Goal: Task Accomplishment & Management: Use online tool/utility

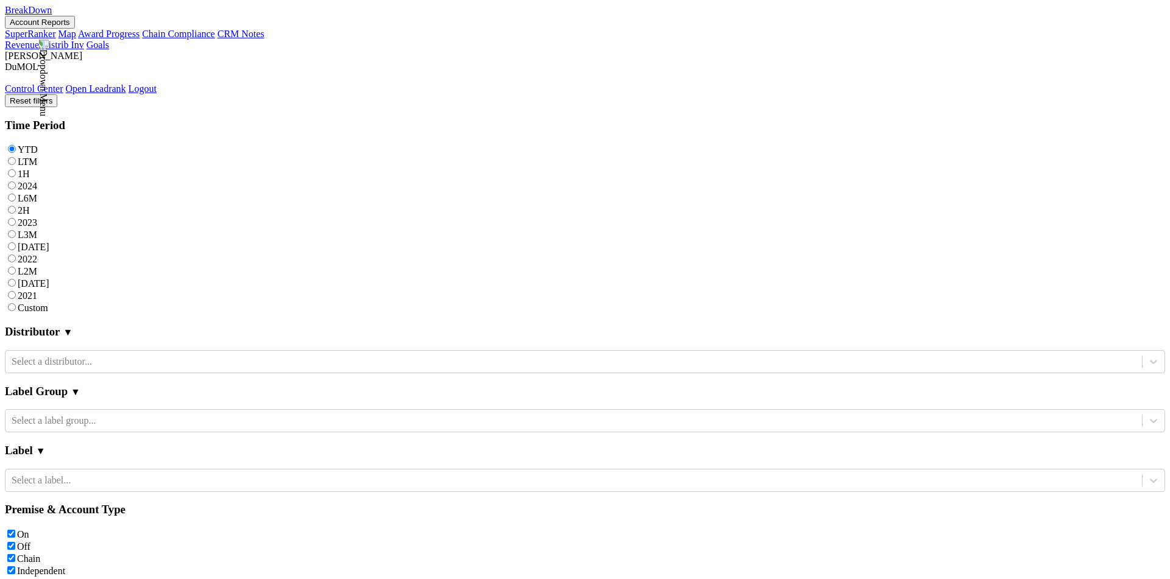
click at [49, 40] on img at bounding box center [43, 78] width 11 height 77
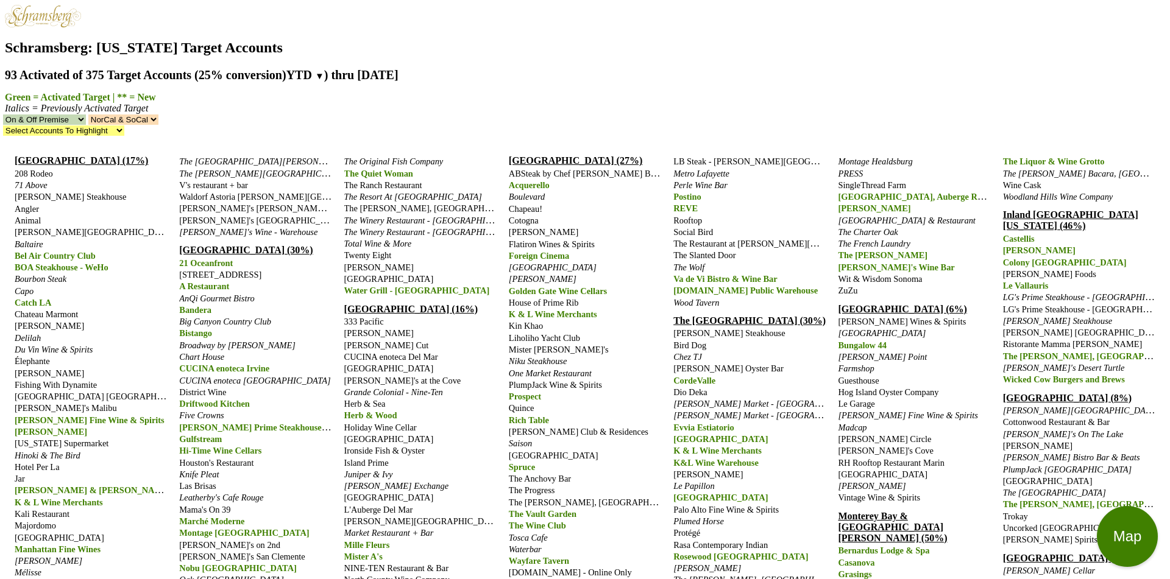
click at [38, 227] on span "Arroyo Chop House" at bounding box center [94, 232] width 159 height 10
drag, startPoint x: 396, startPoint y: 420, endPoint x: 517, endPoint y: 420, distance: 121.2
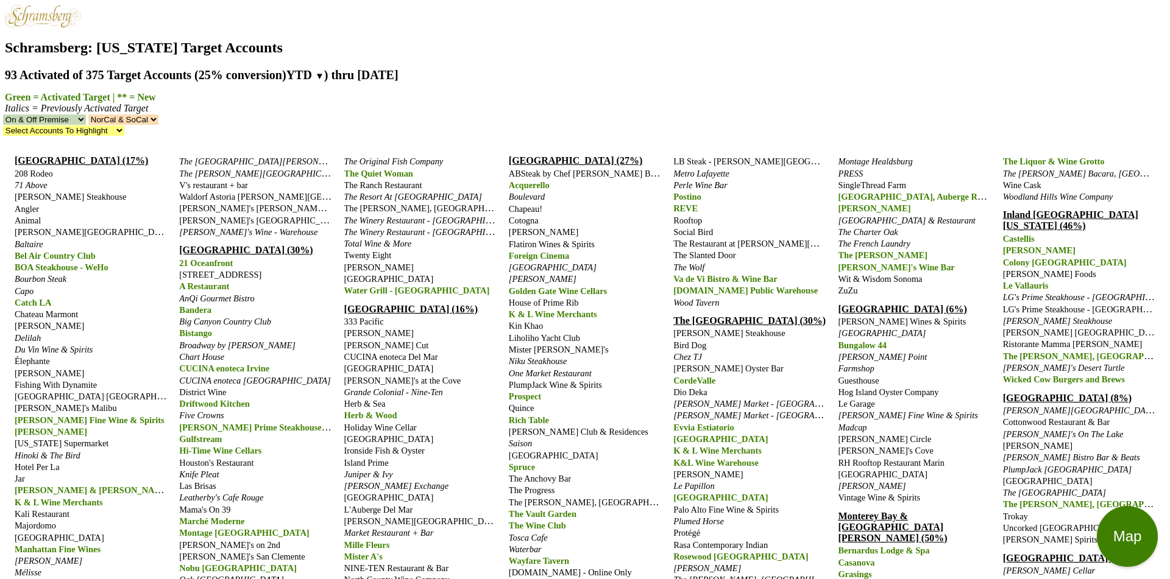
type textarea "test"
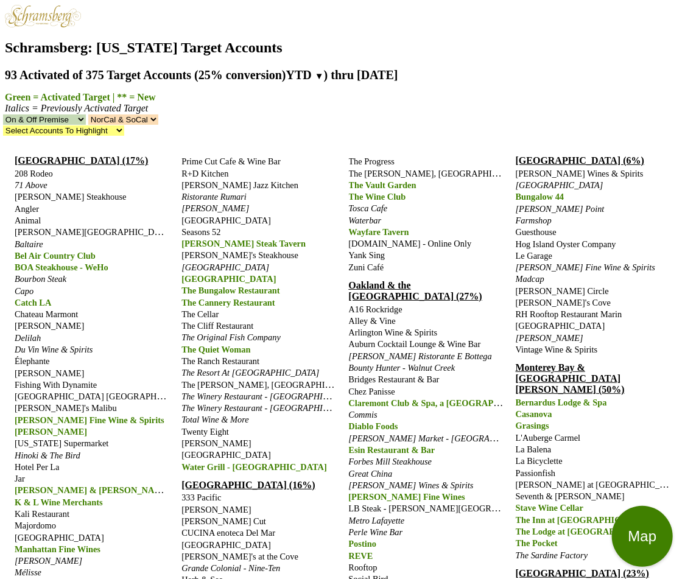
type input "2025-09-12"
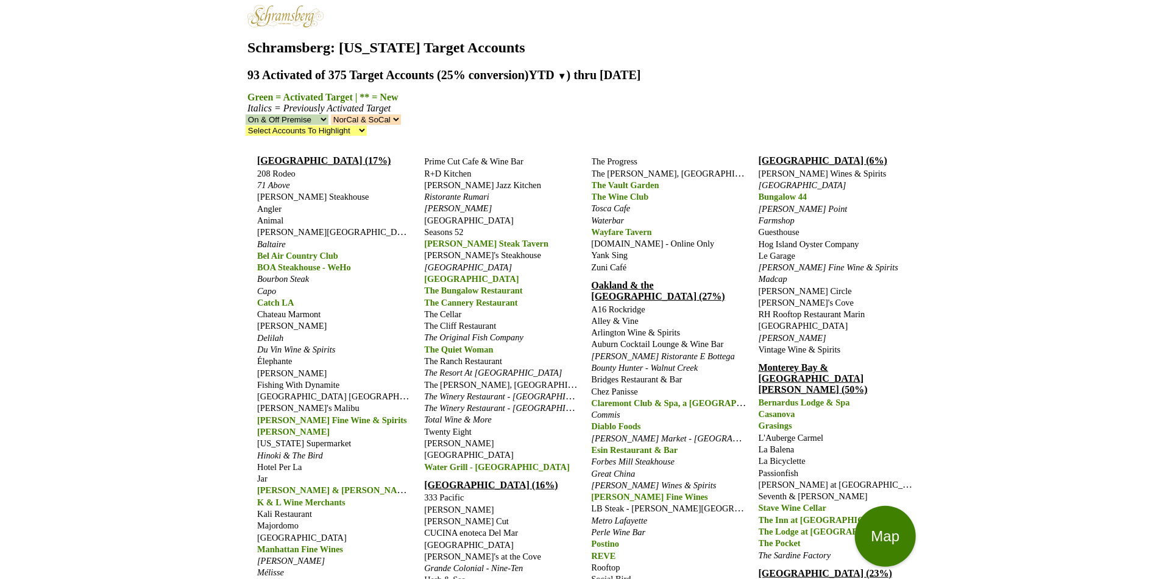
scroll to position [18, 0]
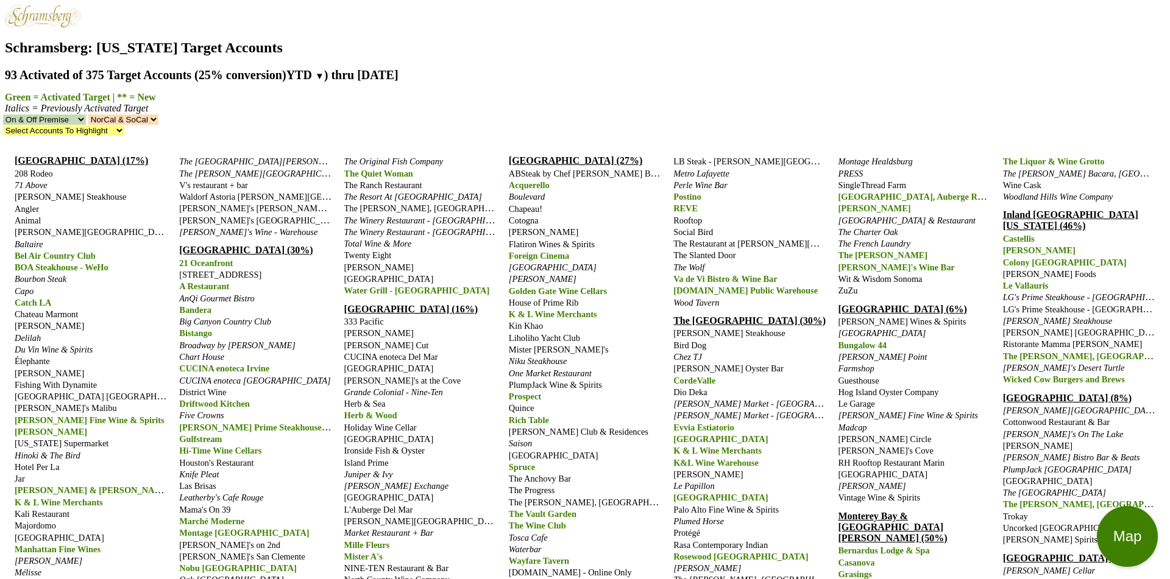
scroll to position [0, 0]
click at [77, 227] on span "Arroyo Chop House" at bounding box center [94, 232] width 159 height 10
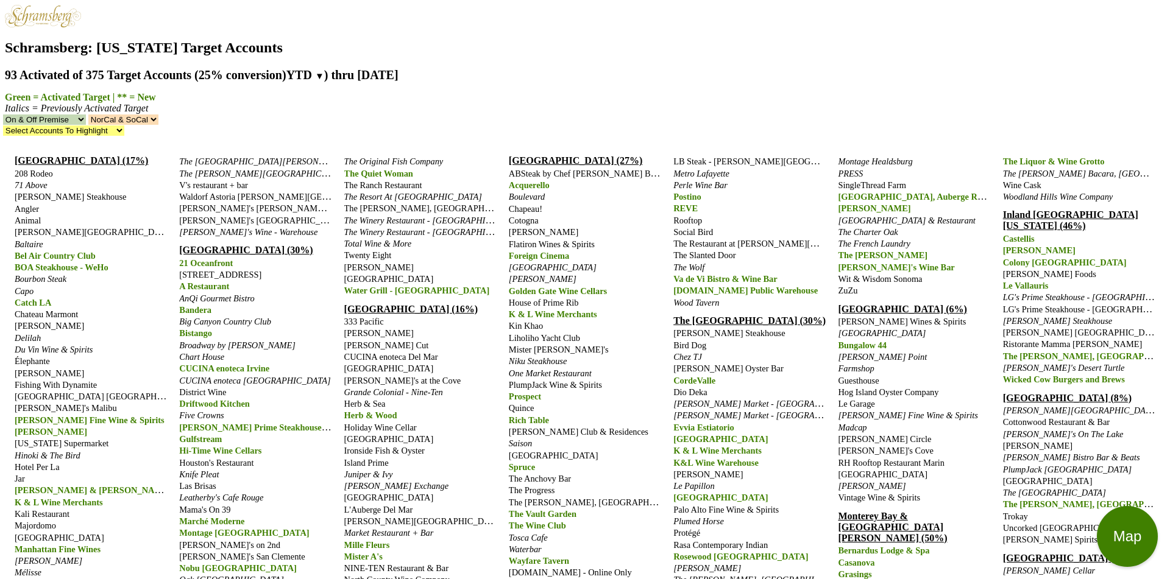
scroll to position [18, 0]
click at [66, 227] on span "Arroyo Chop House" at bounding box center [94, 232] width 159 height 10
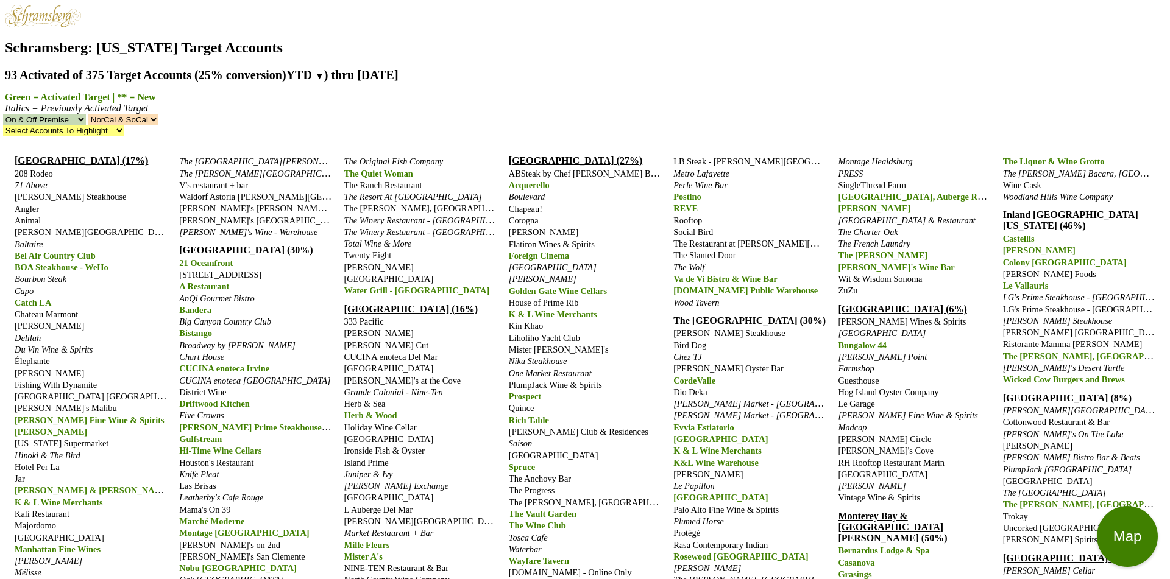
scroll to position [18, 0]
click at [41, 180] on span "71 Above" at bounding box center [31, 185] width 33 height 10
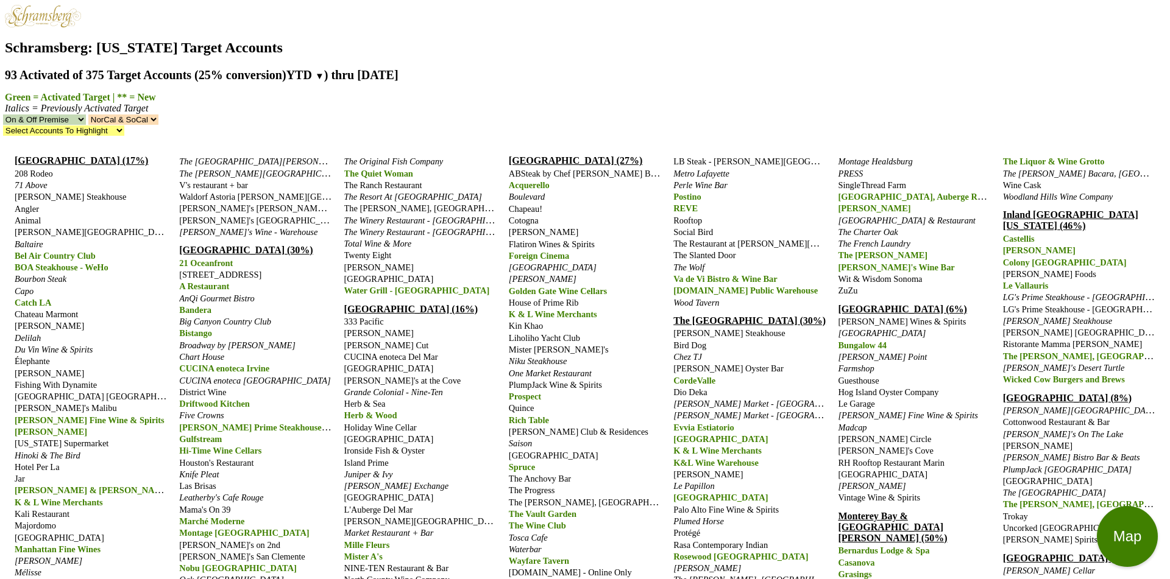
click at [40, 180] on span "71 Above" at bounding box center [31, 185] width 33 height 10
type textarea "test"
type input "2025-09-12"
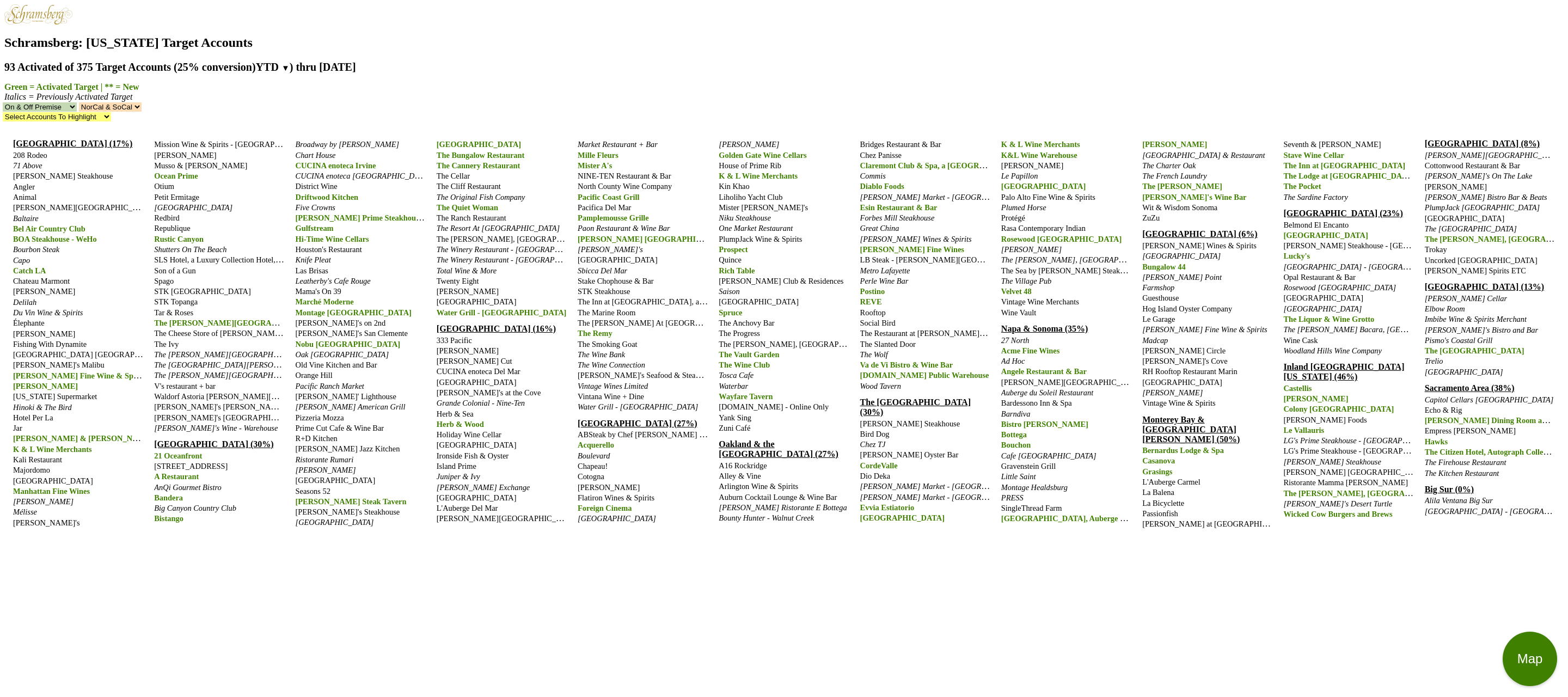
click at [31, 161] on span "71 Above" at bounding box center [28, 165] width 29 height 9
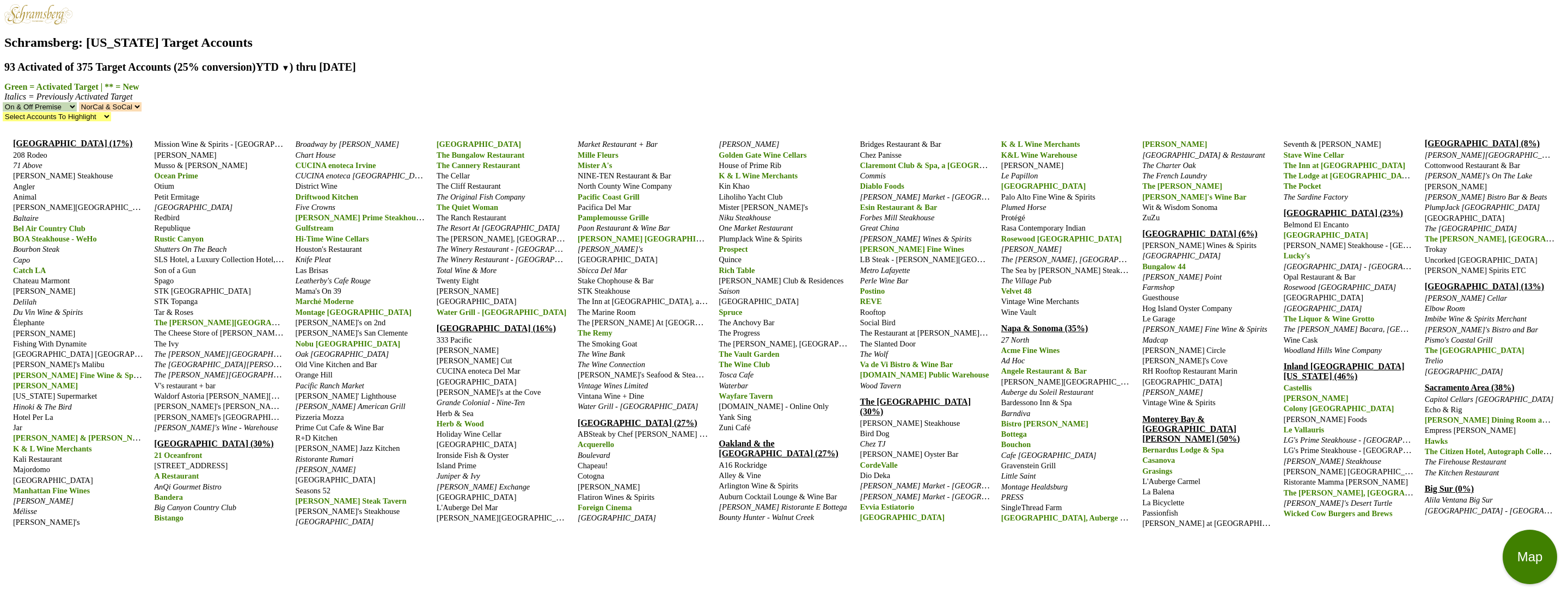
click at [32, 161] on span "71 Above" at bounding box center [28, 165] width 29 height 9
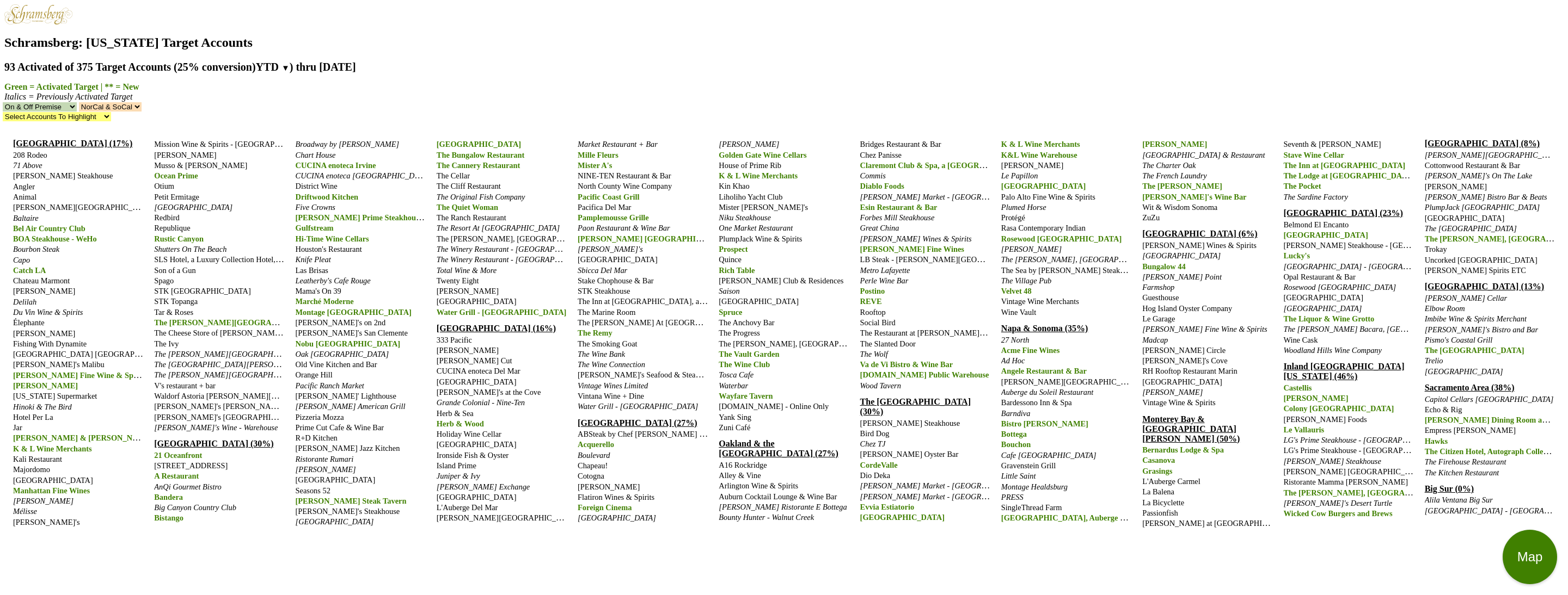
click at [33, 161] on span "71 Above" at bounding box center [28, 165] width 29 height 9
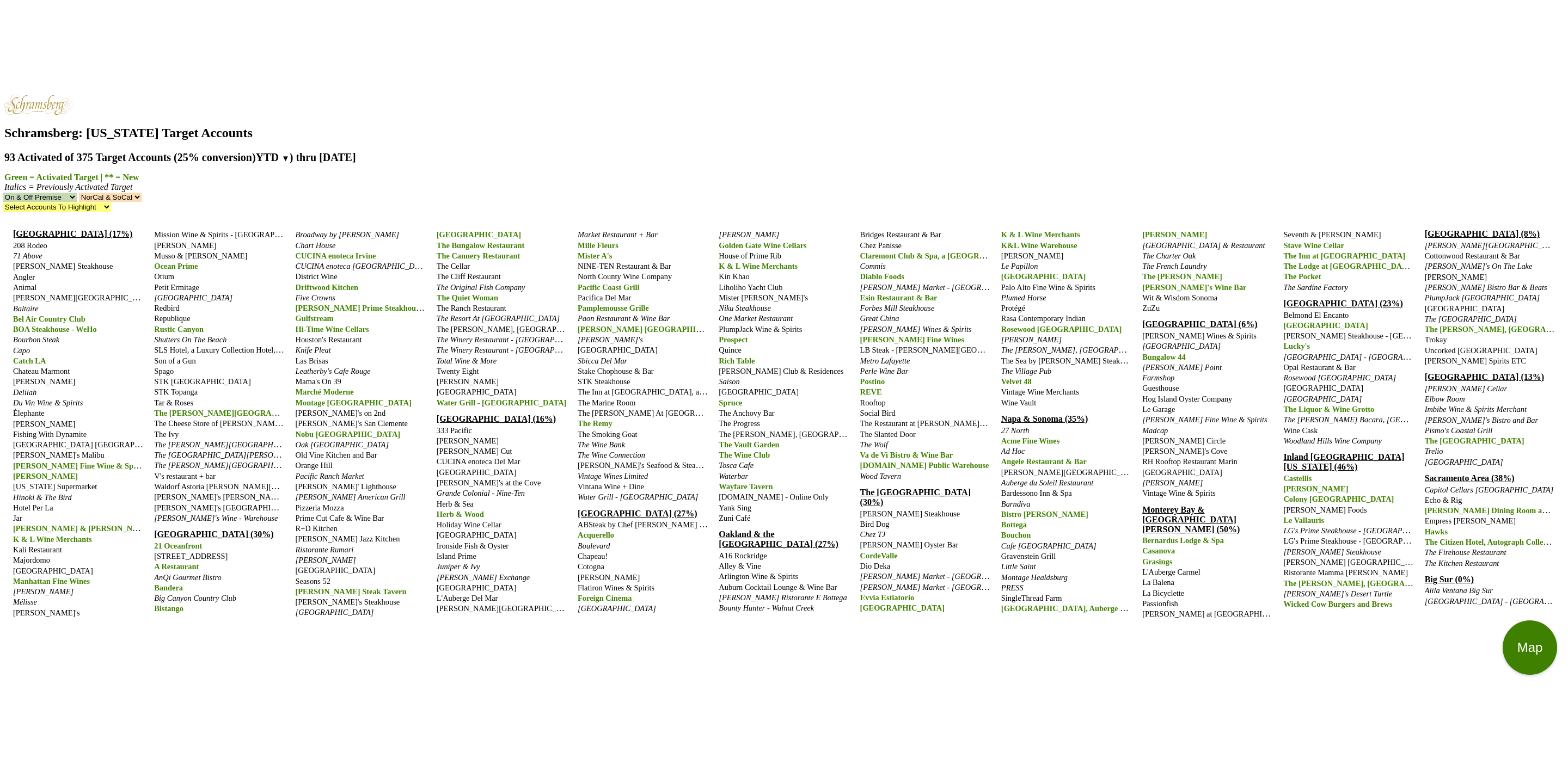
scroll to position [21, 0]
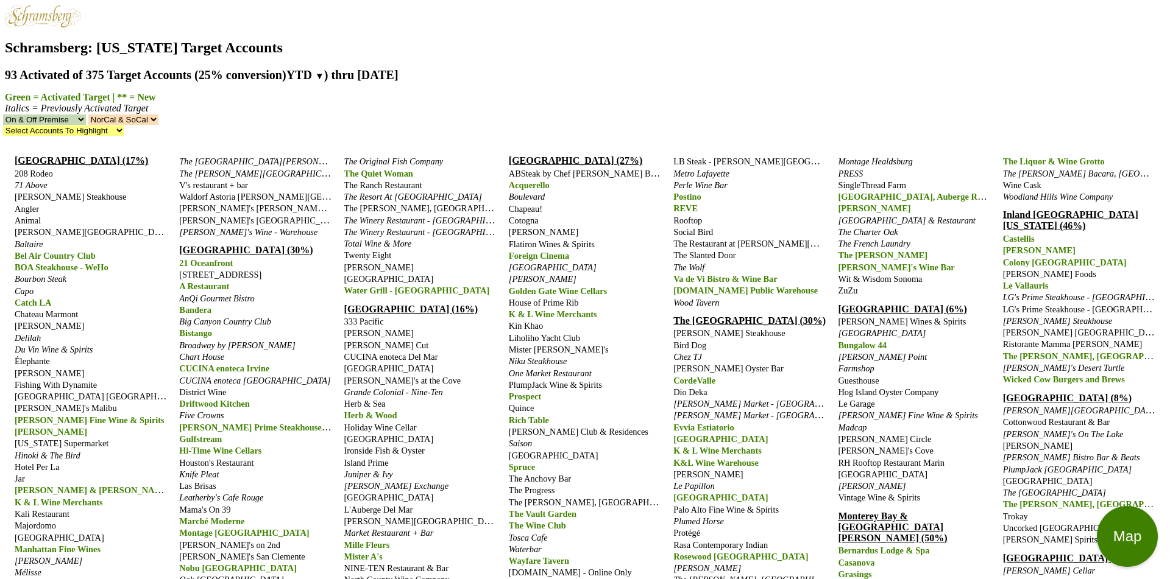
click at [40, 180] on span "71 Above" at bounding box center [31, 185] width 33 height 10
type textarea "test 2"
type input "2025-09-12"
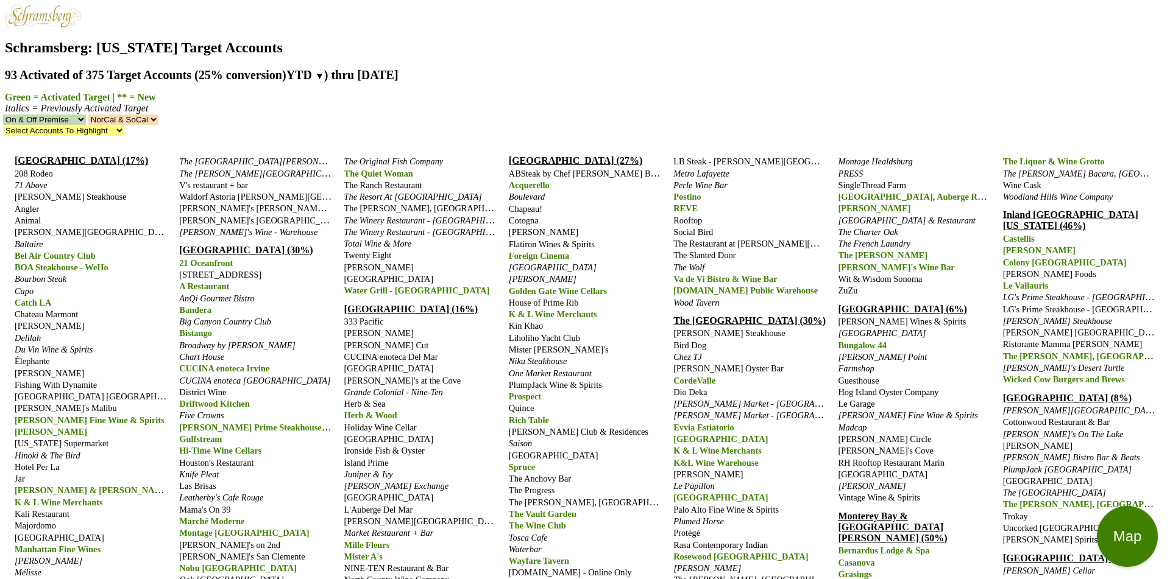
type textarea "e"
click at [1151, 579] on div "×" at bounding box center [585, 589] width 1160 height 11
click at [43, 180] on span "71 Above" at bounding box center [31, 185] width 33 height 10
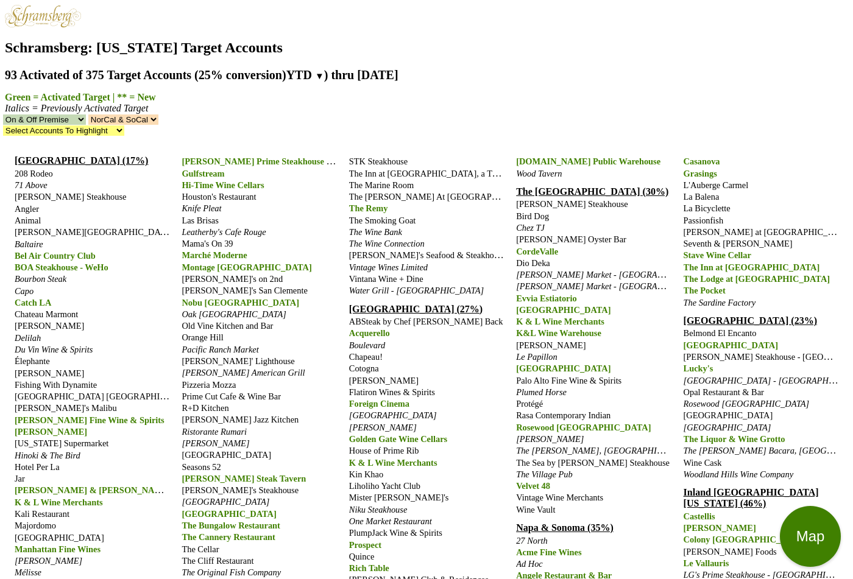
type textarea "we"
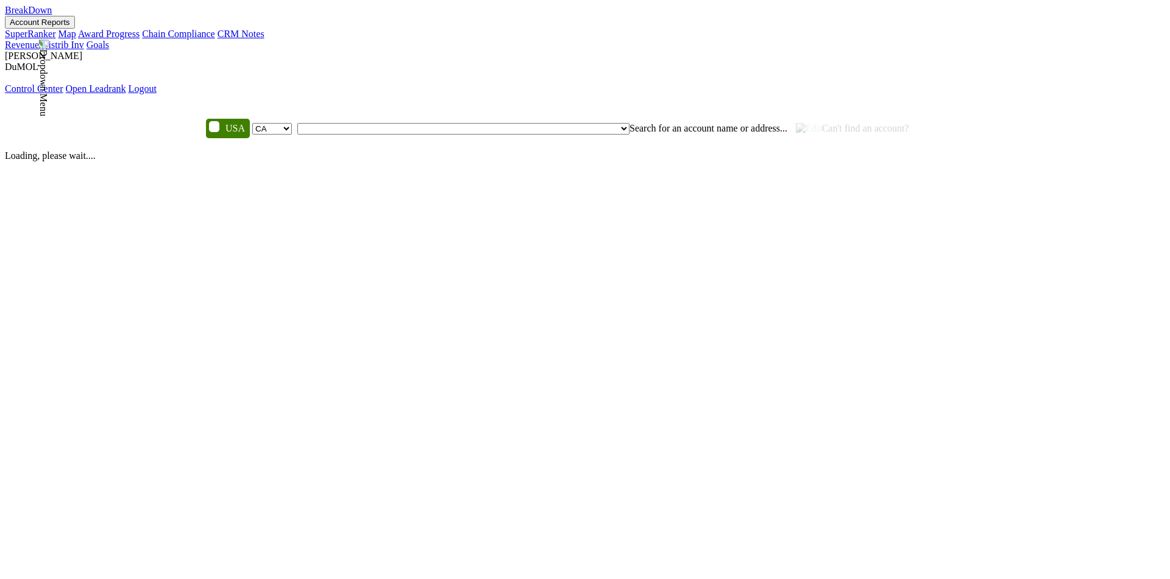
select select "CA"
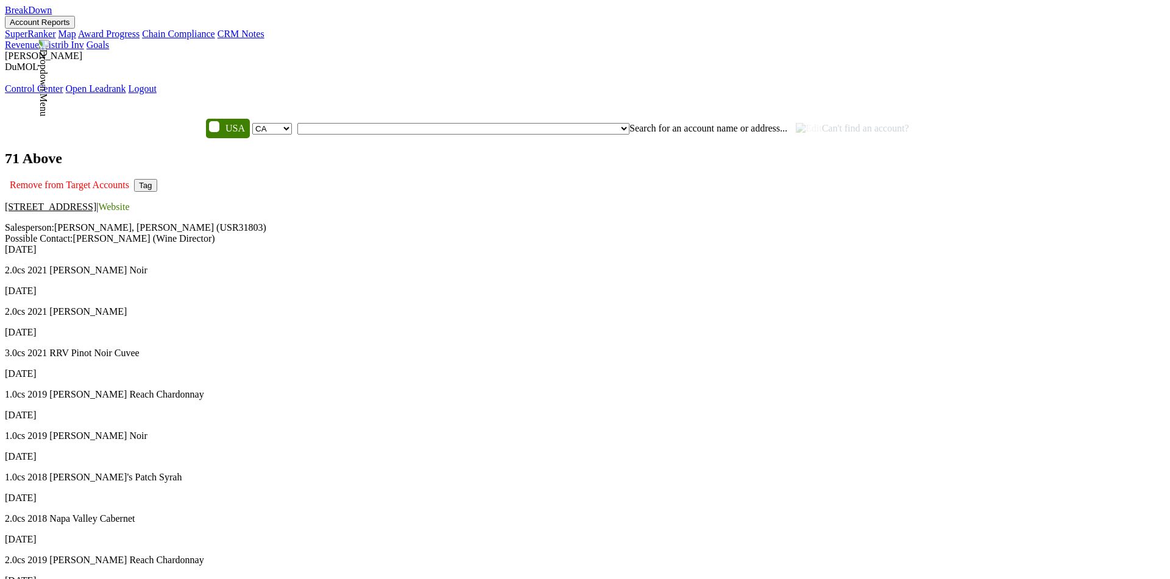
type textarea "t"
type textarea "test"
drag, startPoint x: 537, startPoint y: 330, endPoint x: 639, endPoint y: 330, distance: 101.7
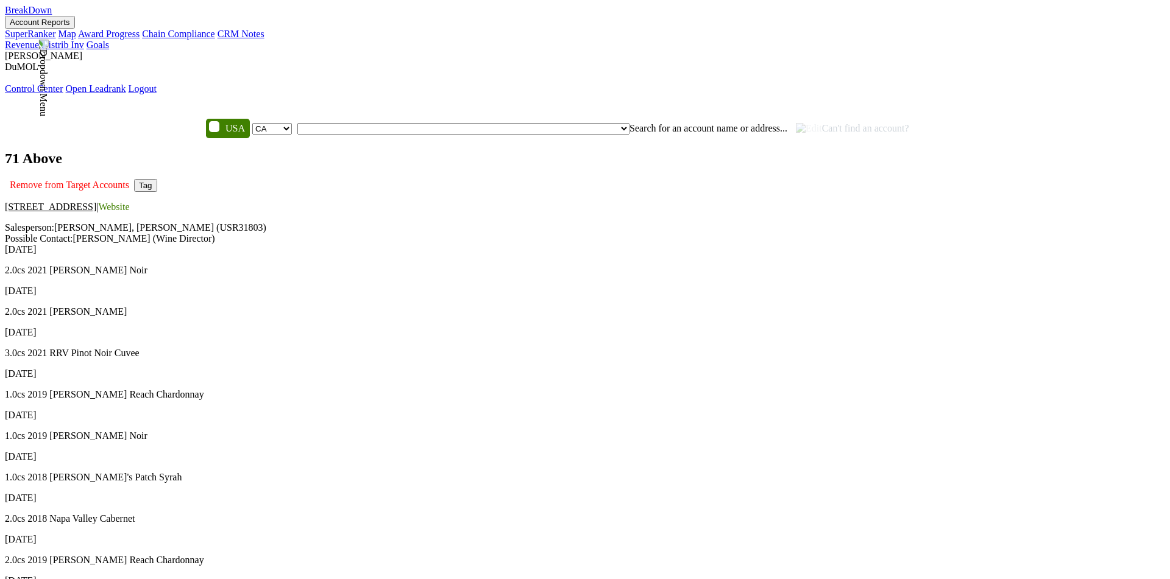
copy label "Date of Note"
click at [952, 354] on div "71 Above Remove from Target Accounts Tag 633 W. 5th Street, 71st Floor, Los Ang…" at bounding box center [585, 435] width 1160 height 571
click at [814, 202] on p "633 W. 5th Street, 71st Floor, Los Angeles, CA 90071 | Website" at bounding box center [585, 207] width 1160 height 11
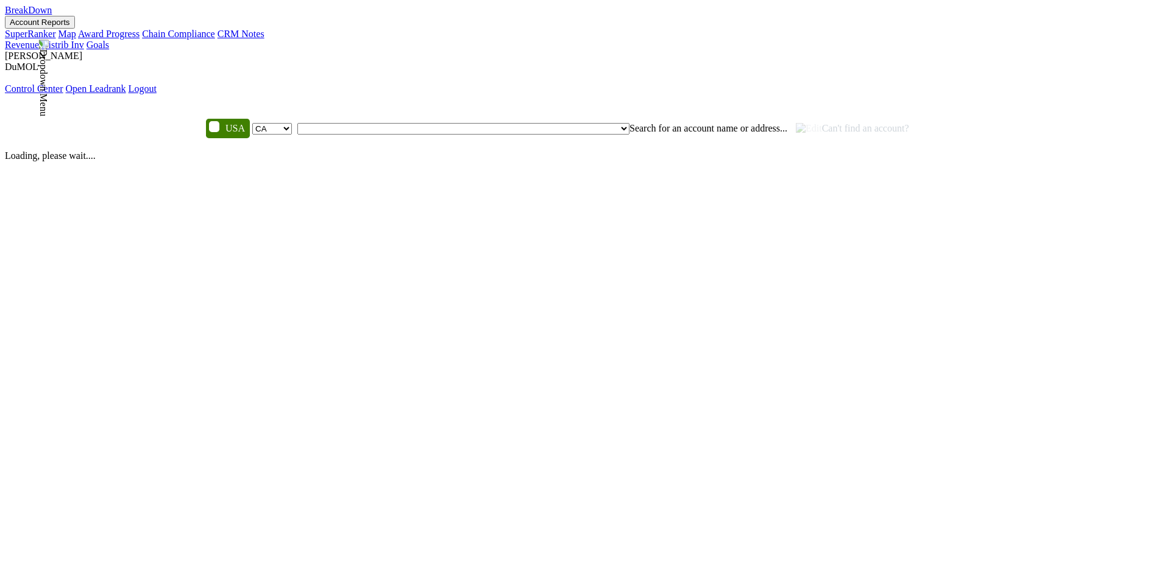
select select "CA"
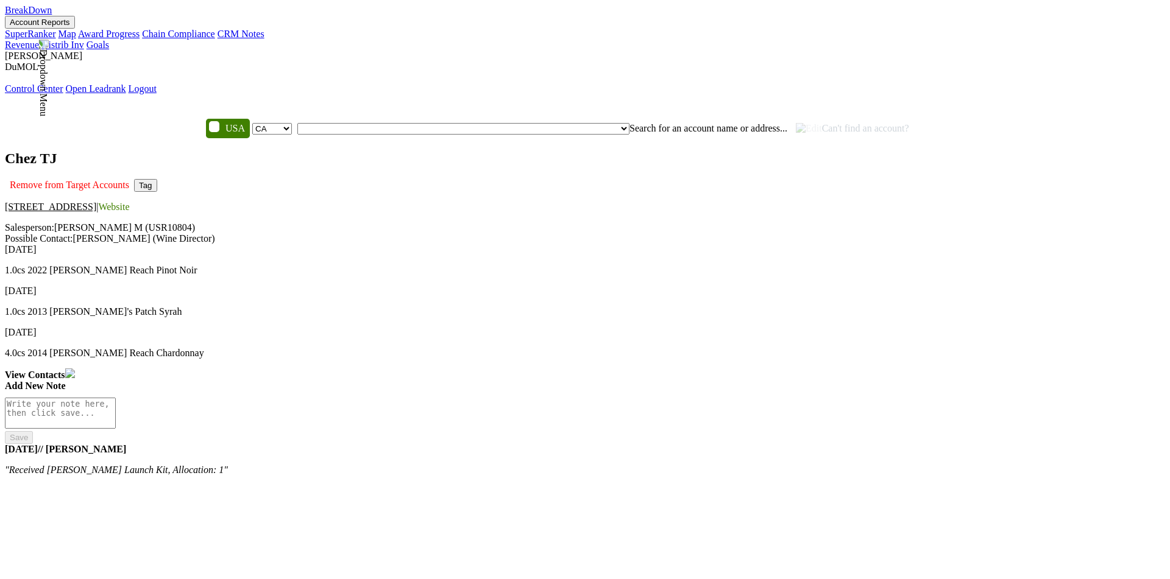
select select "CA"
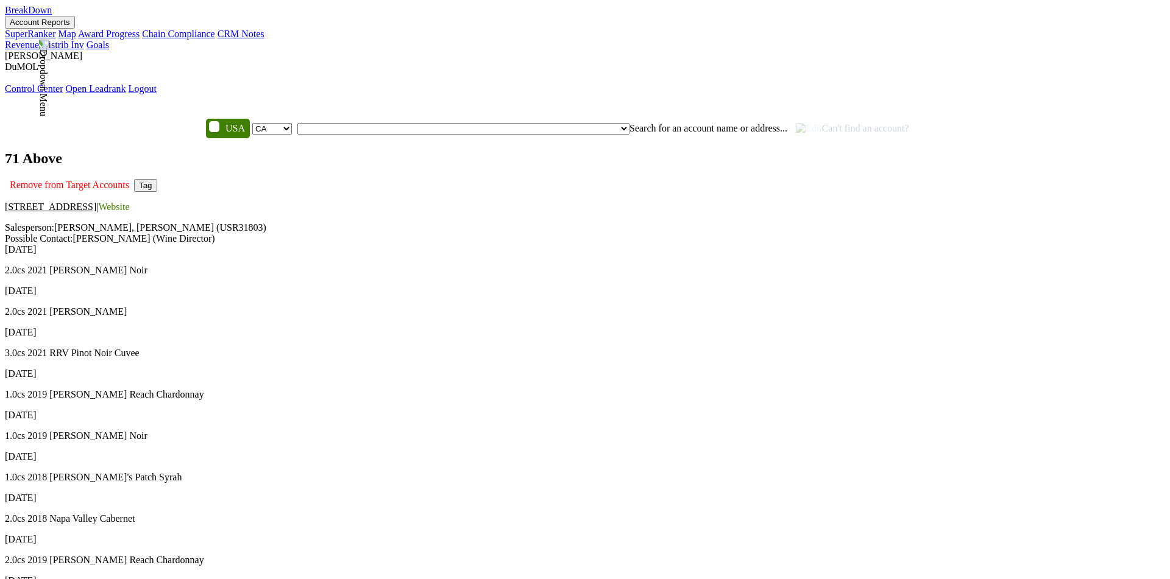
select select "CA"
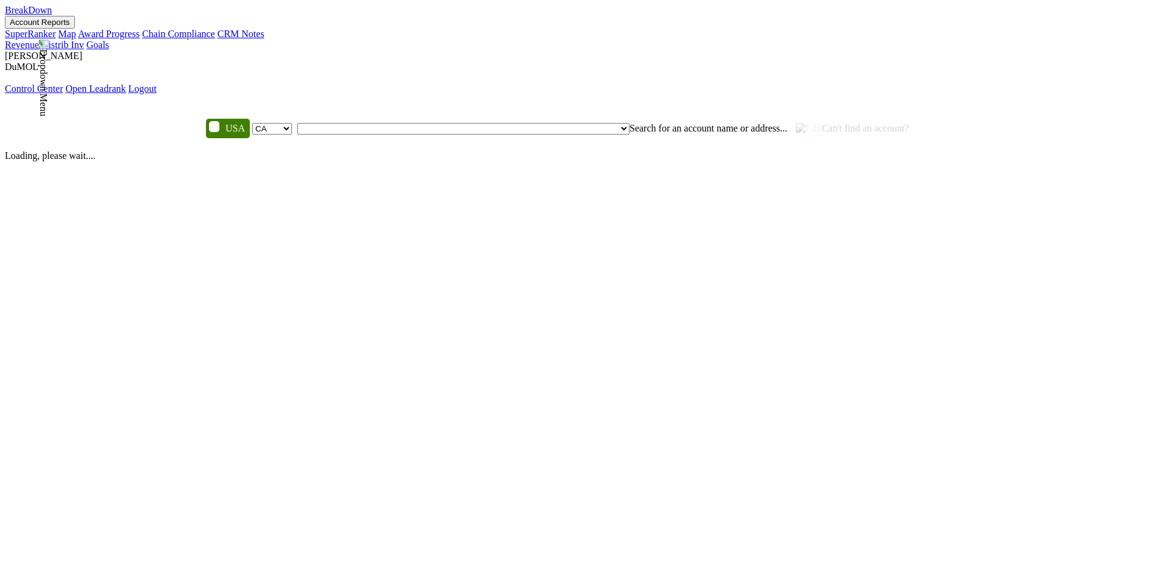
select select "CA"
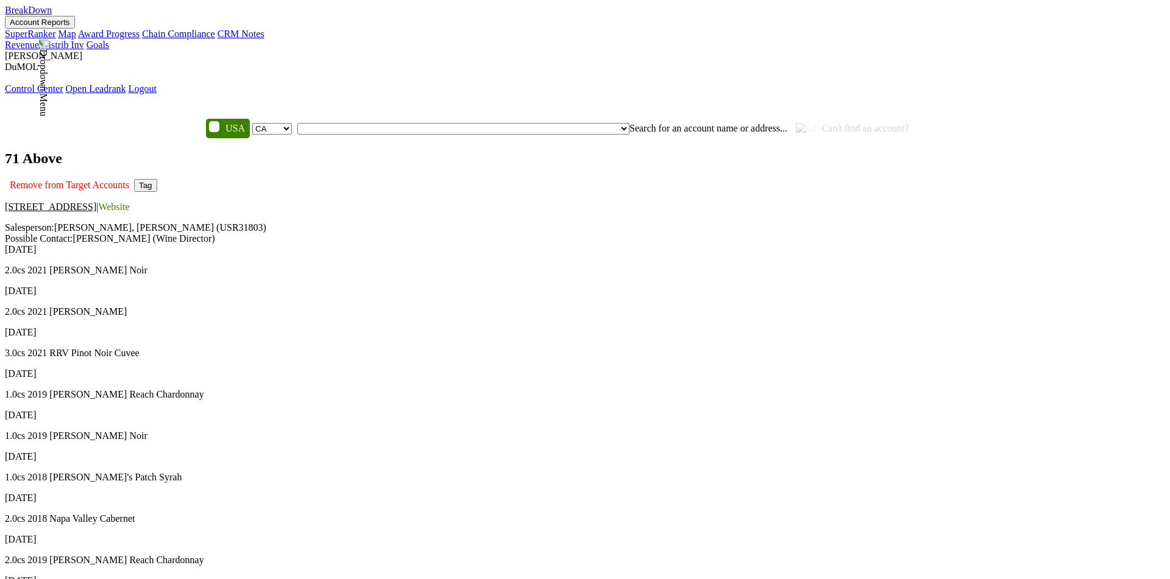
scroll to position [125, 0]
type textarea "test 2"
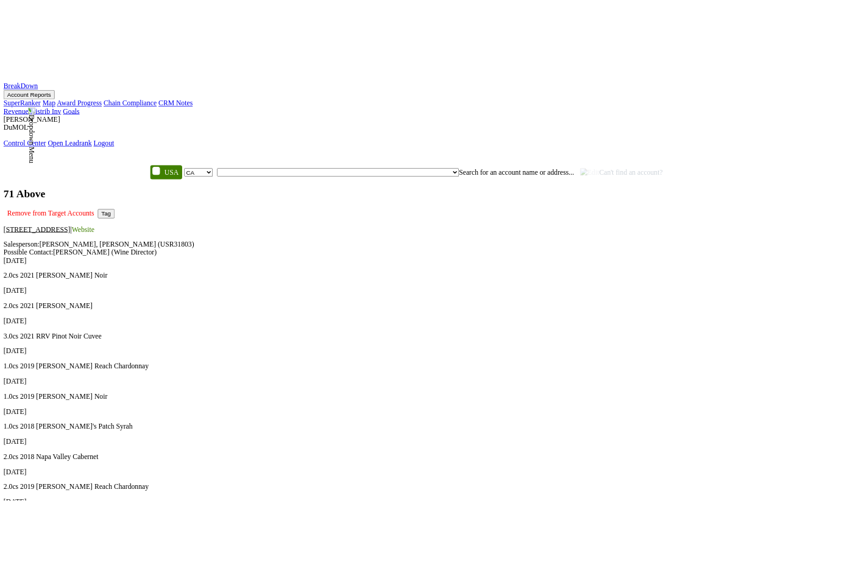
scroll to position [4, 0]
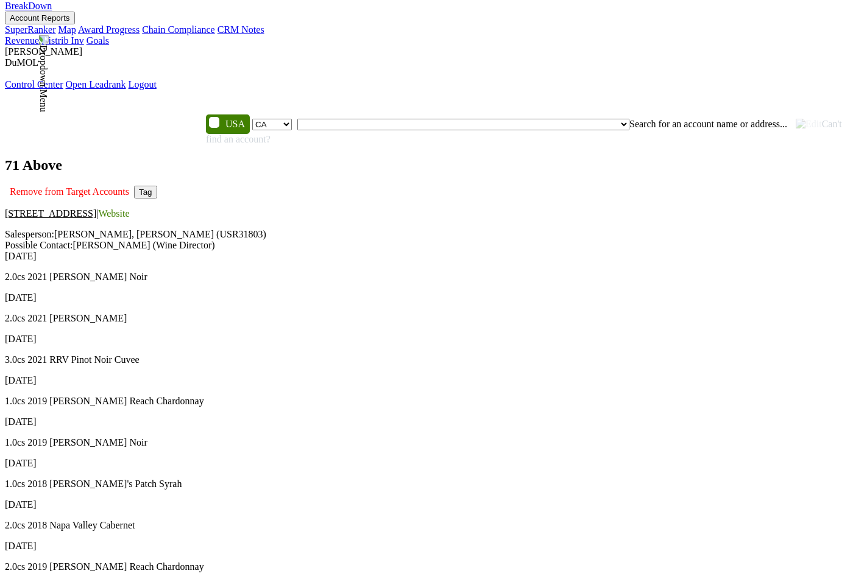
scroll to position [125, 0]
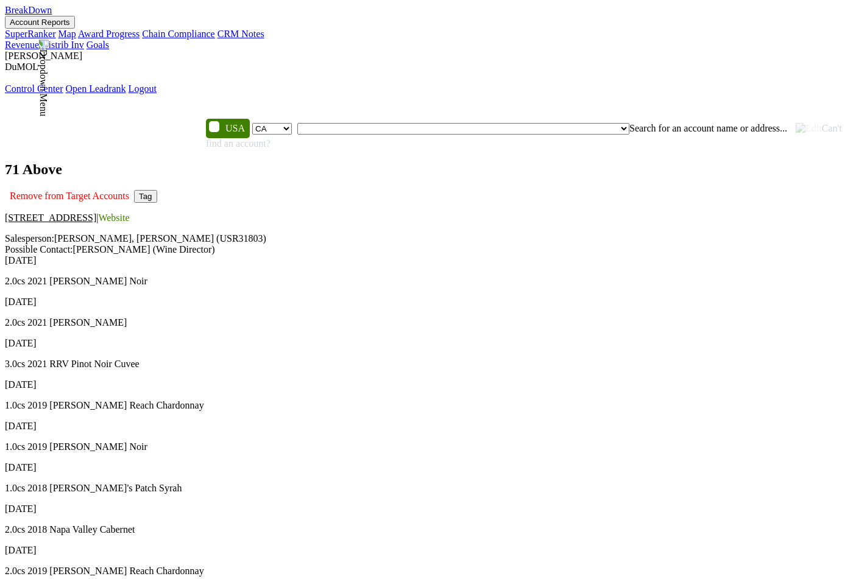
scroll to position [178, 0]
type textarea "test 7"
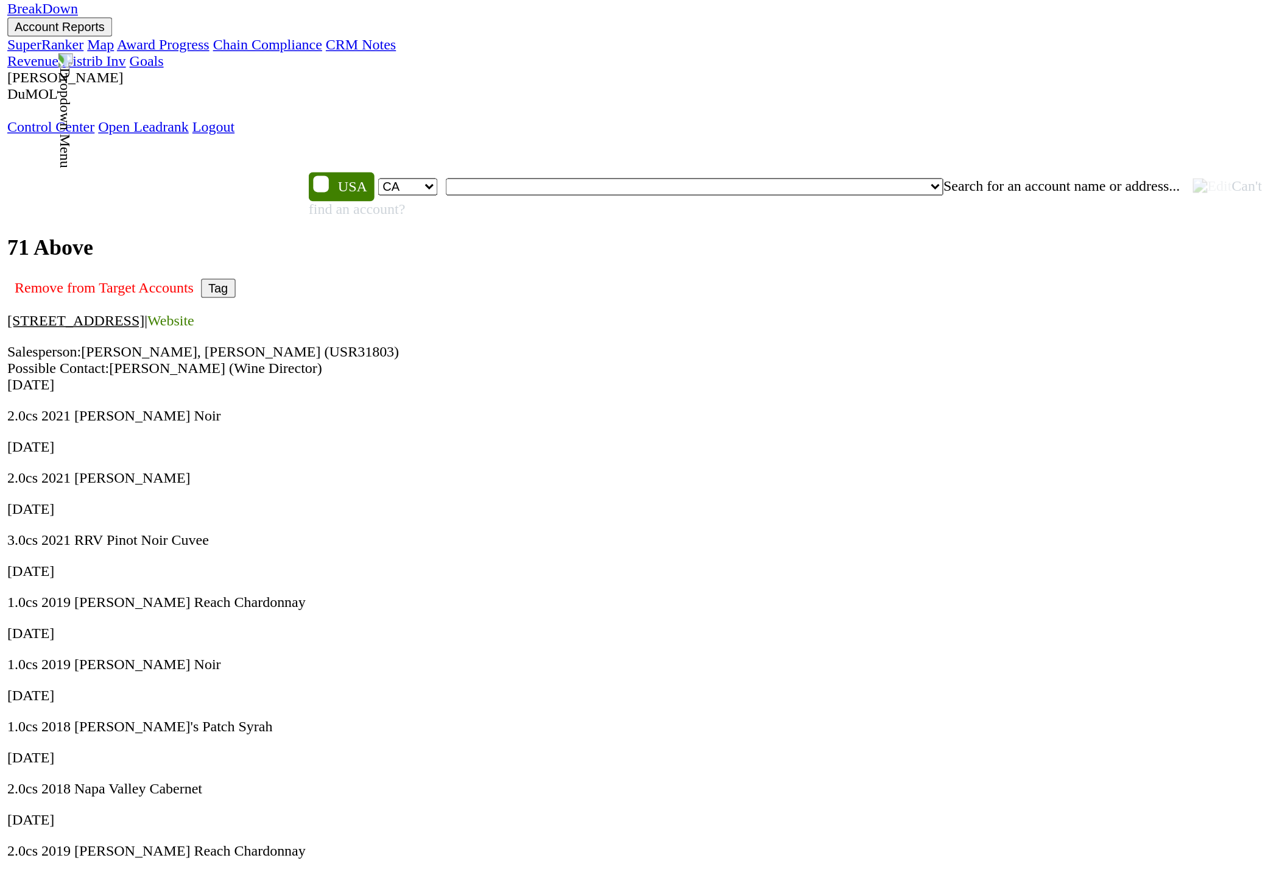
scroll to position [0, 0]
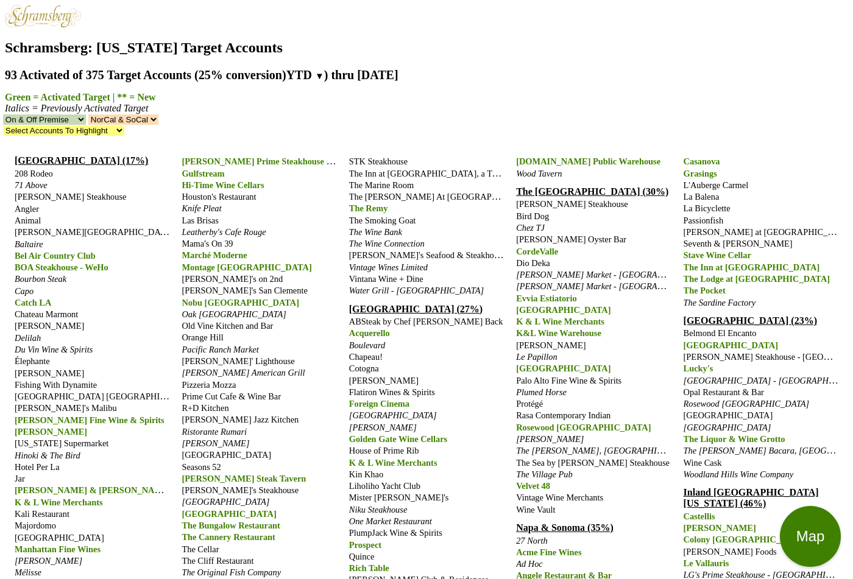
click at [40, 180] on span "71 Above" at bounding box center [31, 185] width 33 height 10
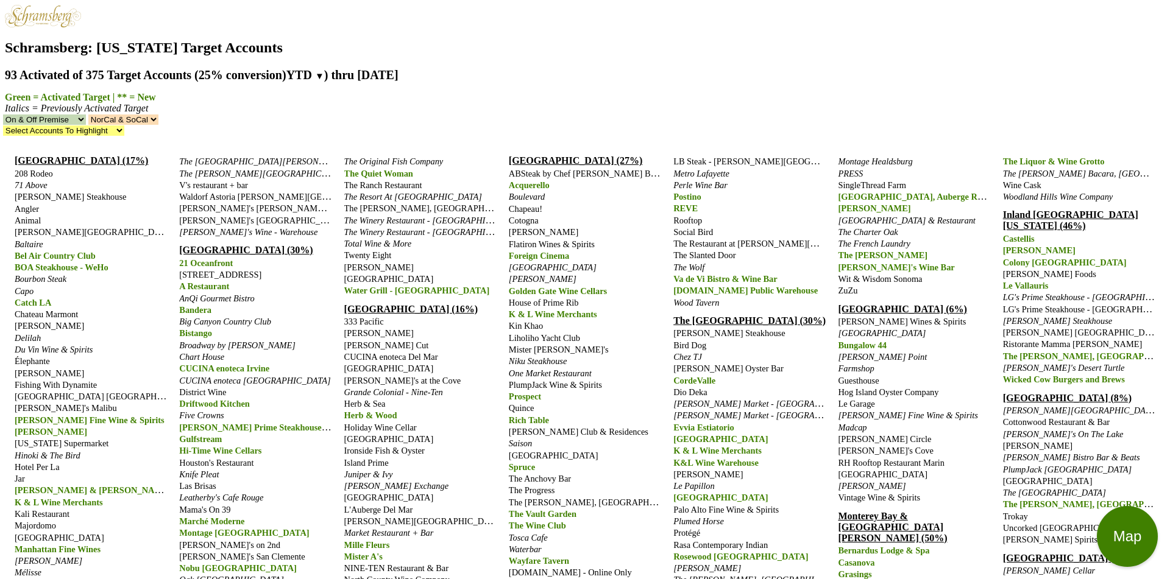
scroll to position [76, 0]
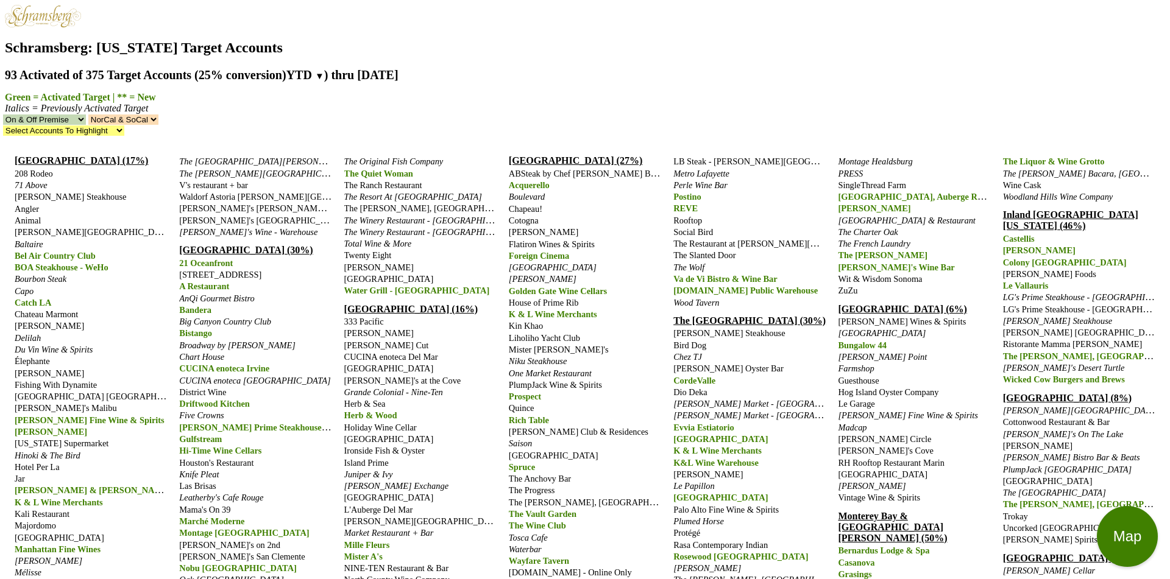
scroll to position [0, 0]
click at [67, 227] on span "Arroyo Chop House" at bounding box center [94, 232] width 159 height 10
type textarea "test 2"
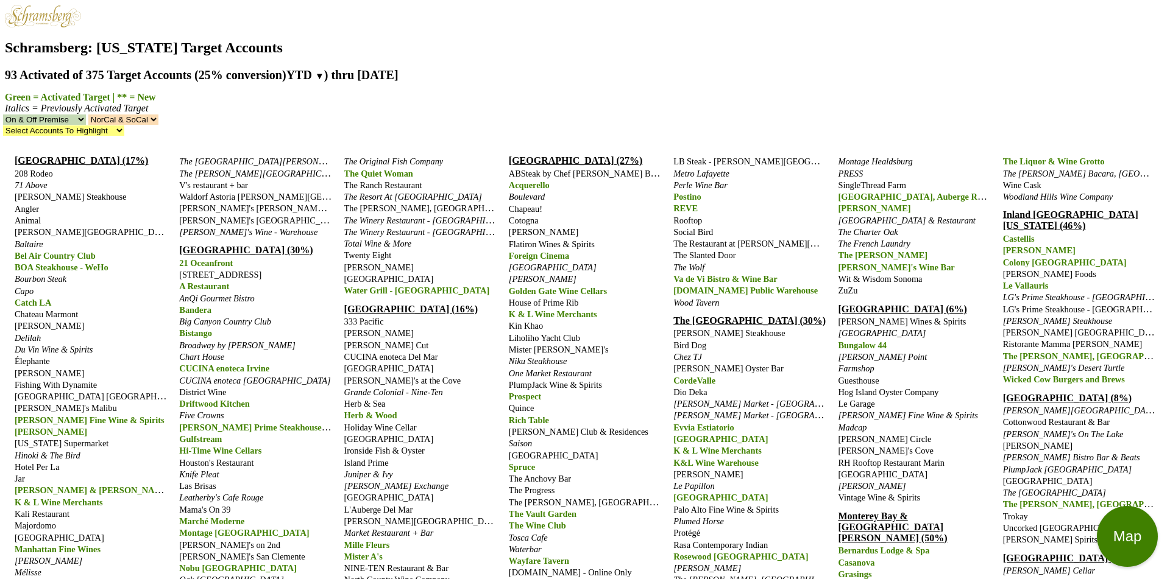
click at [38, 180] on span "71 Above" at bounding box center [31, 185] width 33 height 10
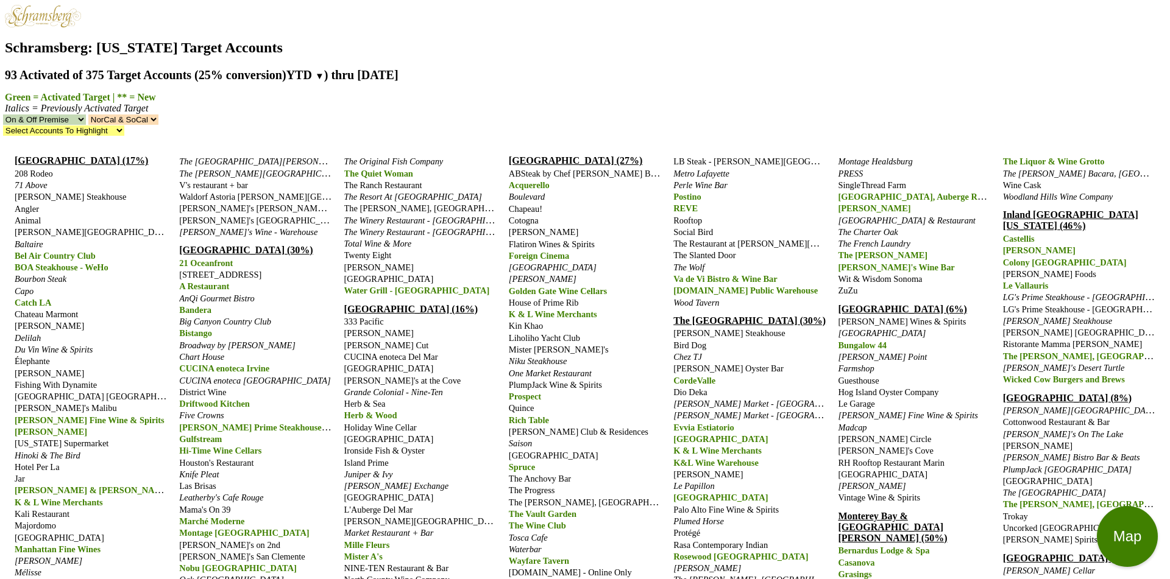
scroll to position [76, 0]
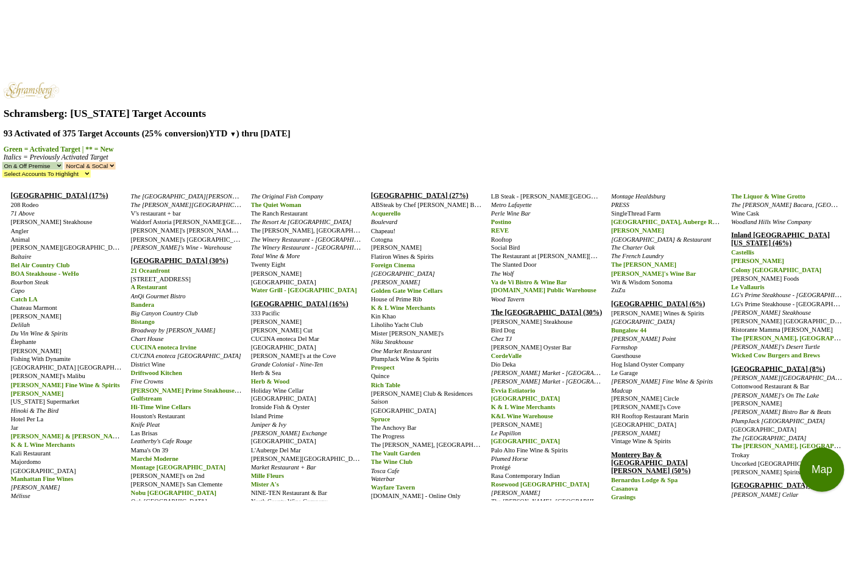
scroll to position [18, 0]
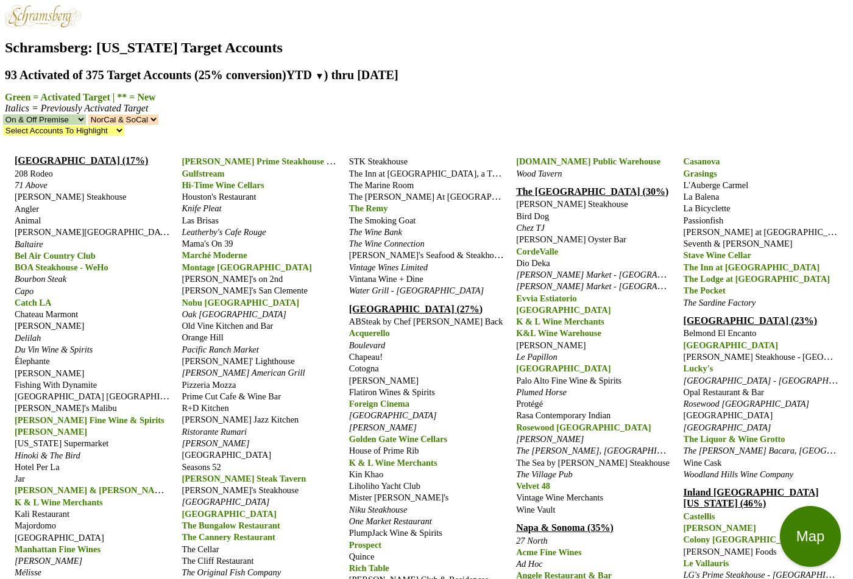
click at [36, 180] on span "71 Above" at bounding box center [31, 185] width 33 height 10
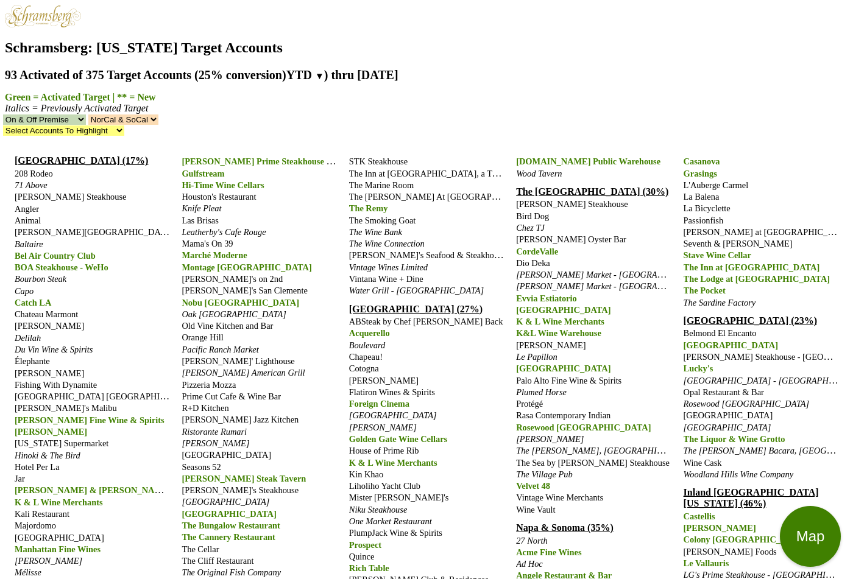
click at [38, 180] on span "71 Above" at bounding box center [31, 185] width 33 height 10
type textarea "test 2"
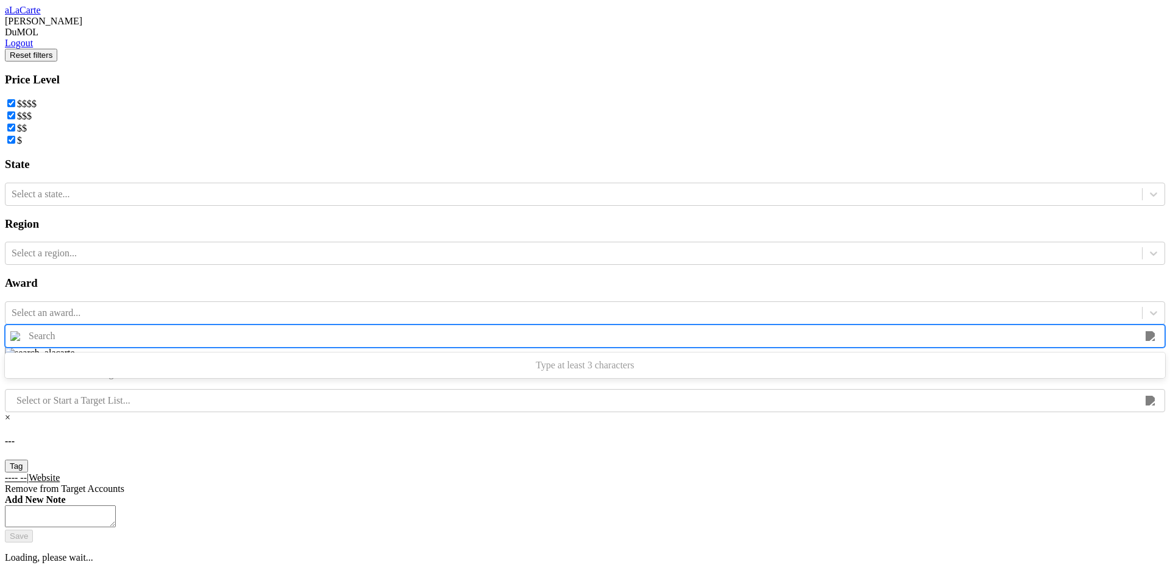
click at [460, 343] on div at bounding box center [582, 336] width 1106 height 13
type input "egg"
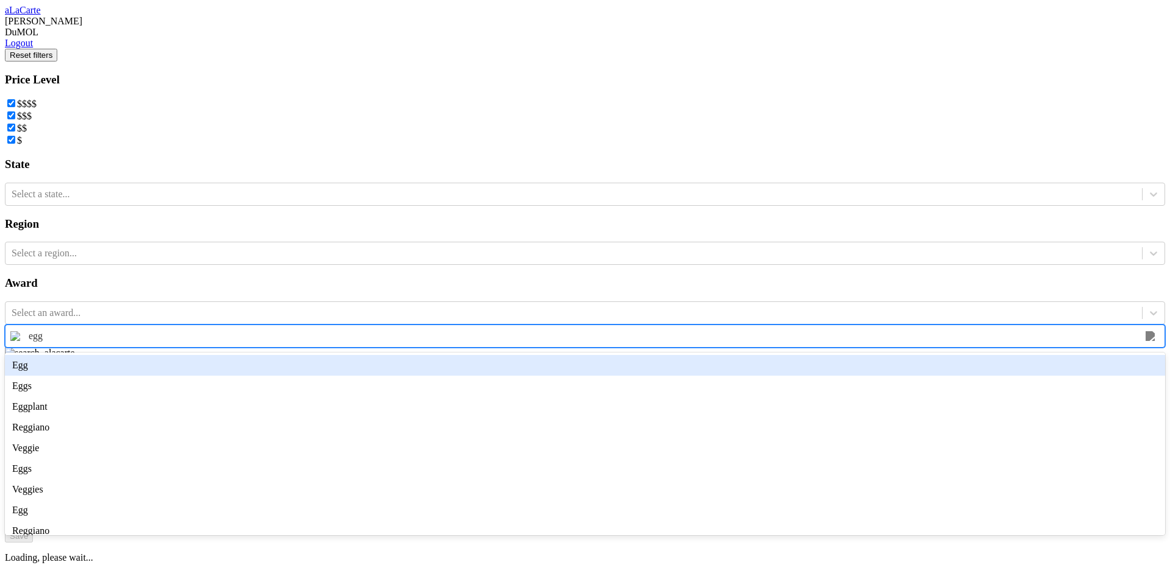
click at [470, 376] on div "Egg" at bounding box center [585, 365] width 1160 height 21
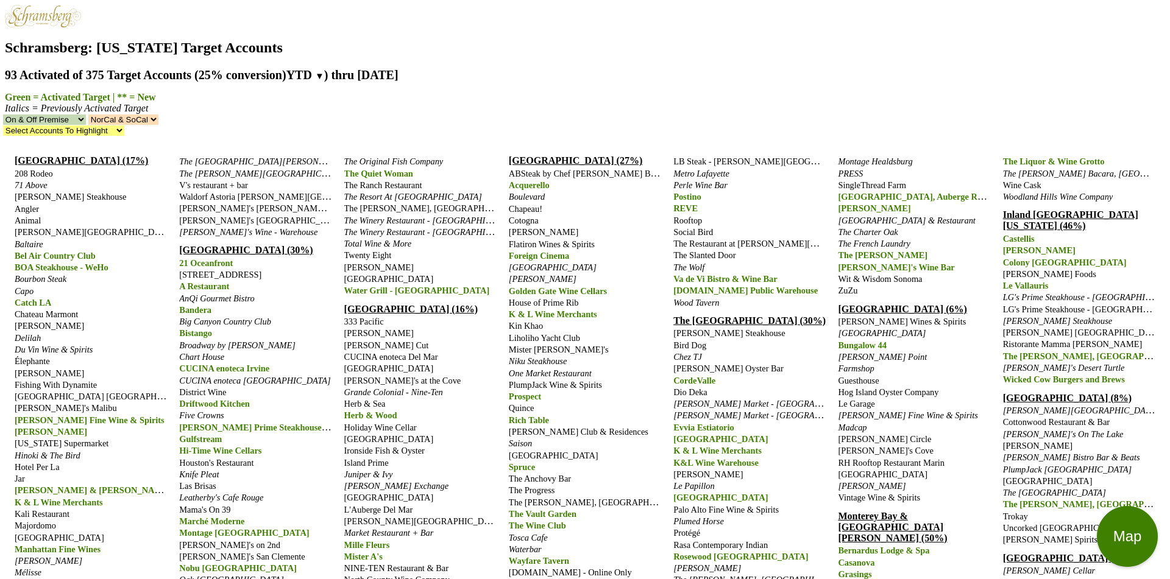
click at [32, 180] on span "71 Above" at bounding box center [31, 185] width 33 height 10
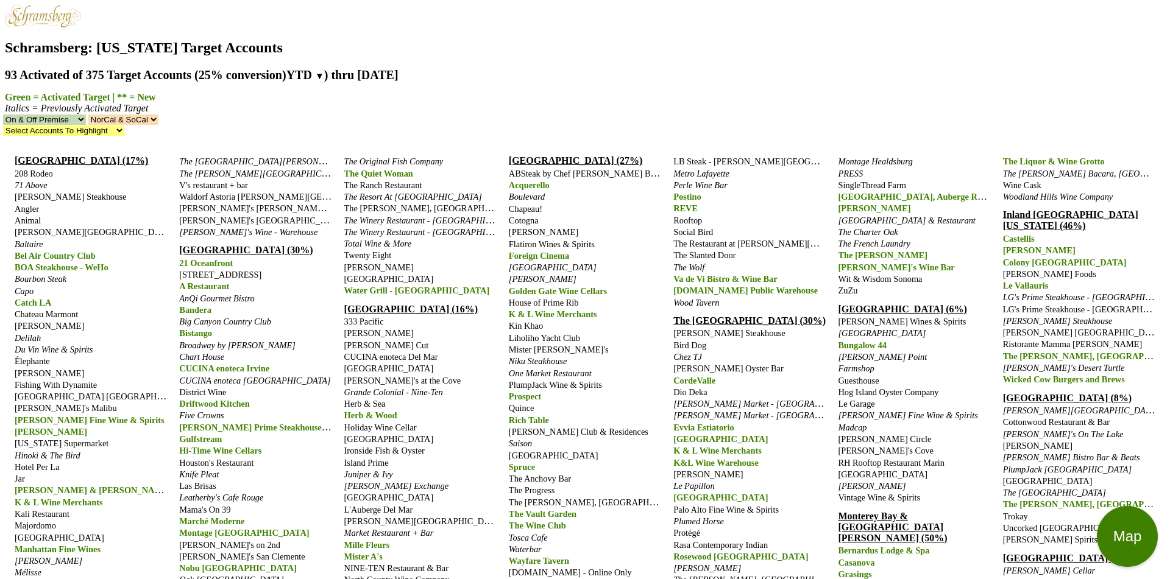
scroll to position [66, 0]
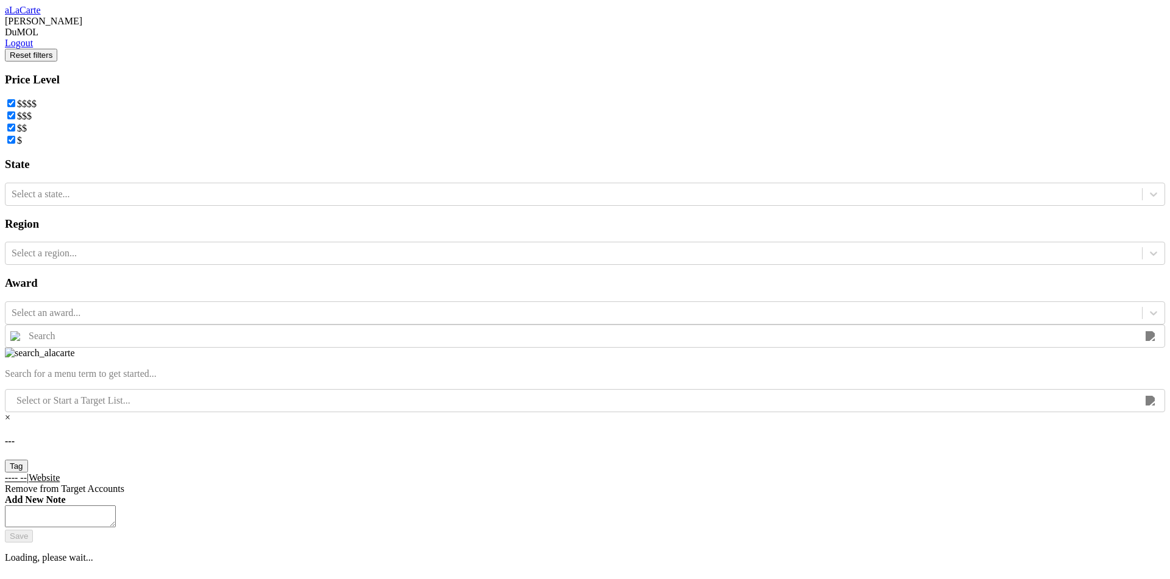
click at [852, 389] on div "Select or Start a Target List... × --- Tag ---- -- | Website Remove from Target…" at bounding box center [585, 481] width 1160 height 185
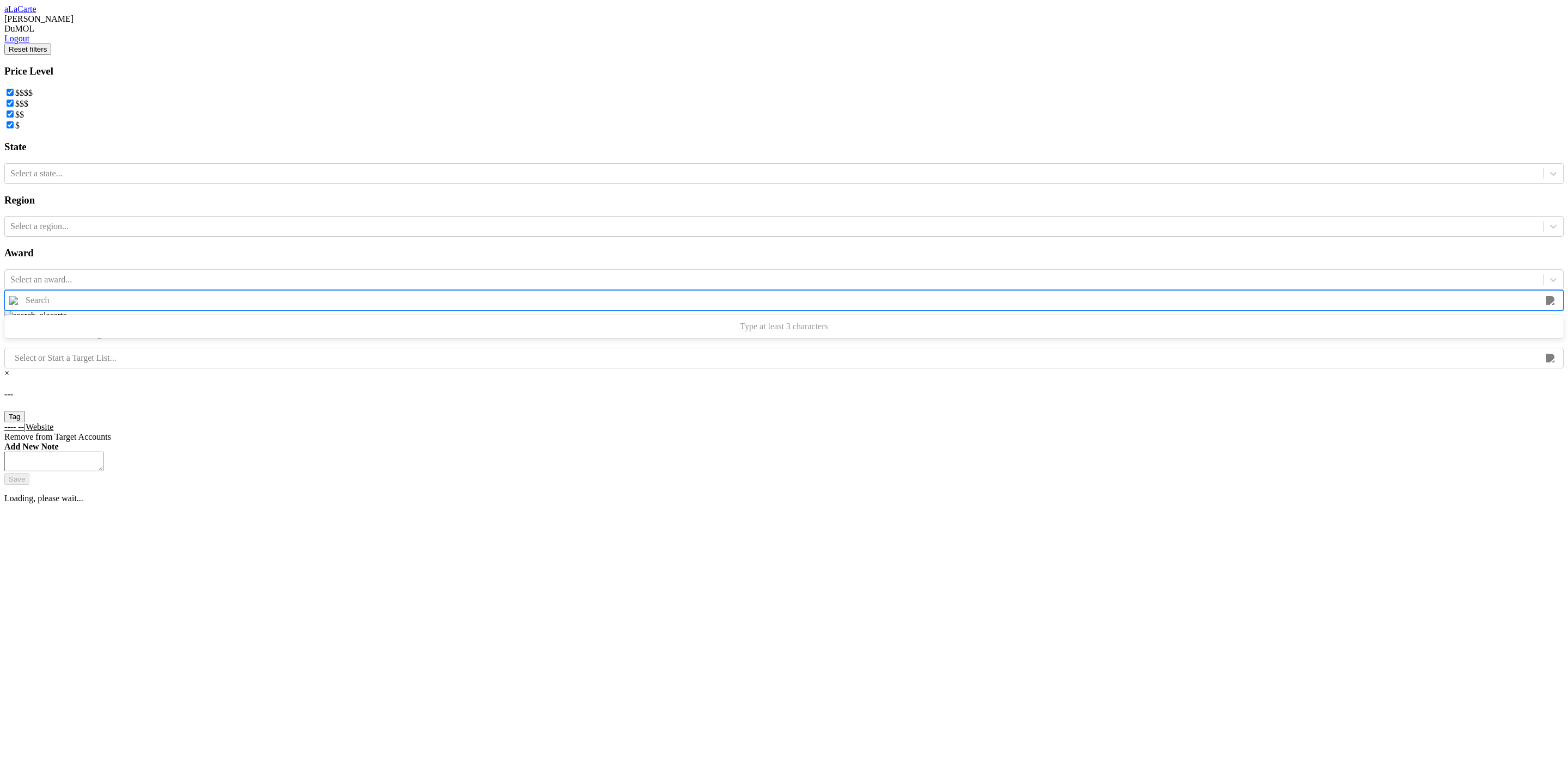
click at [761, 306] on div at bounding box center [781, 300] width 1511 height 12
type input "chicken"
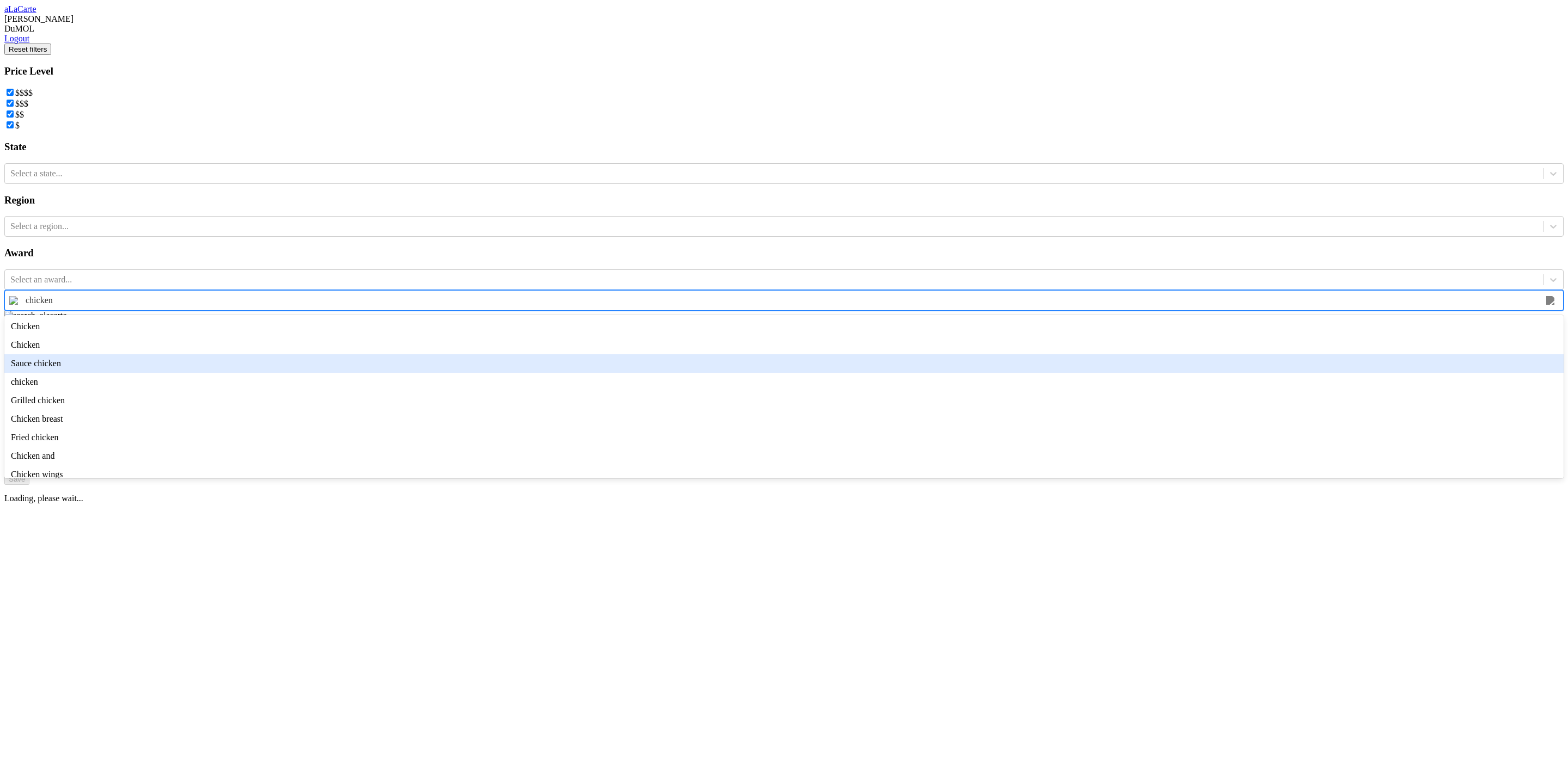
click at [292, 372] on div "Sauce chicken" at bounding box center [784, 363] width 1559 height 19
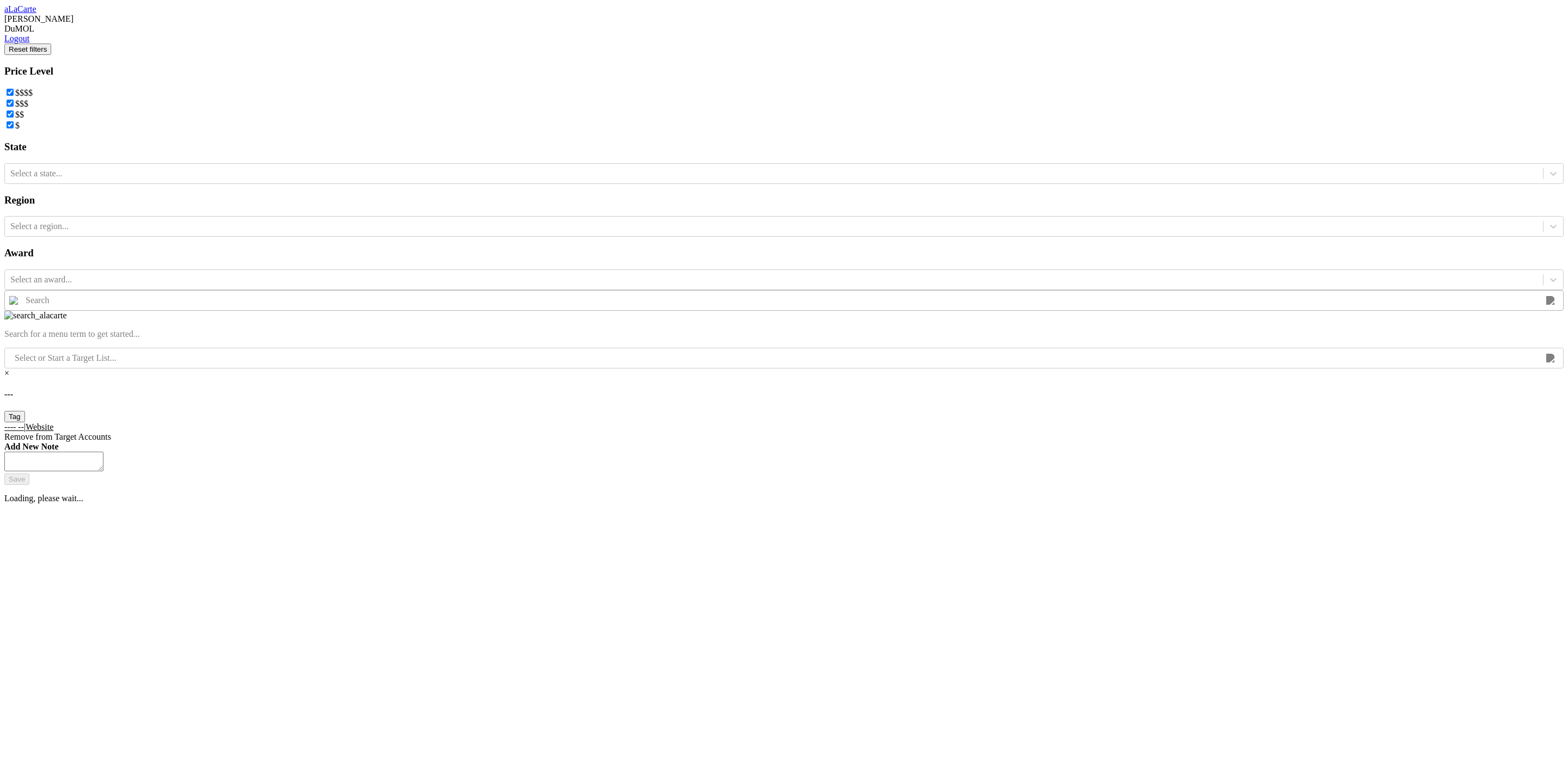
click at [857, 306] on div at bounding box center [781, 300] width 1511 height 12
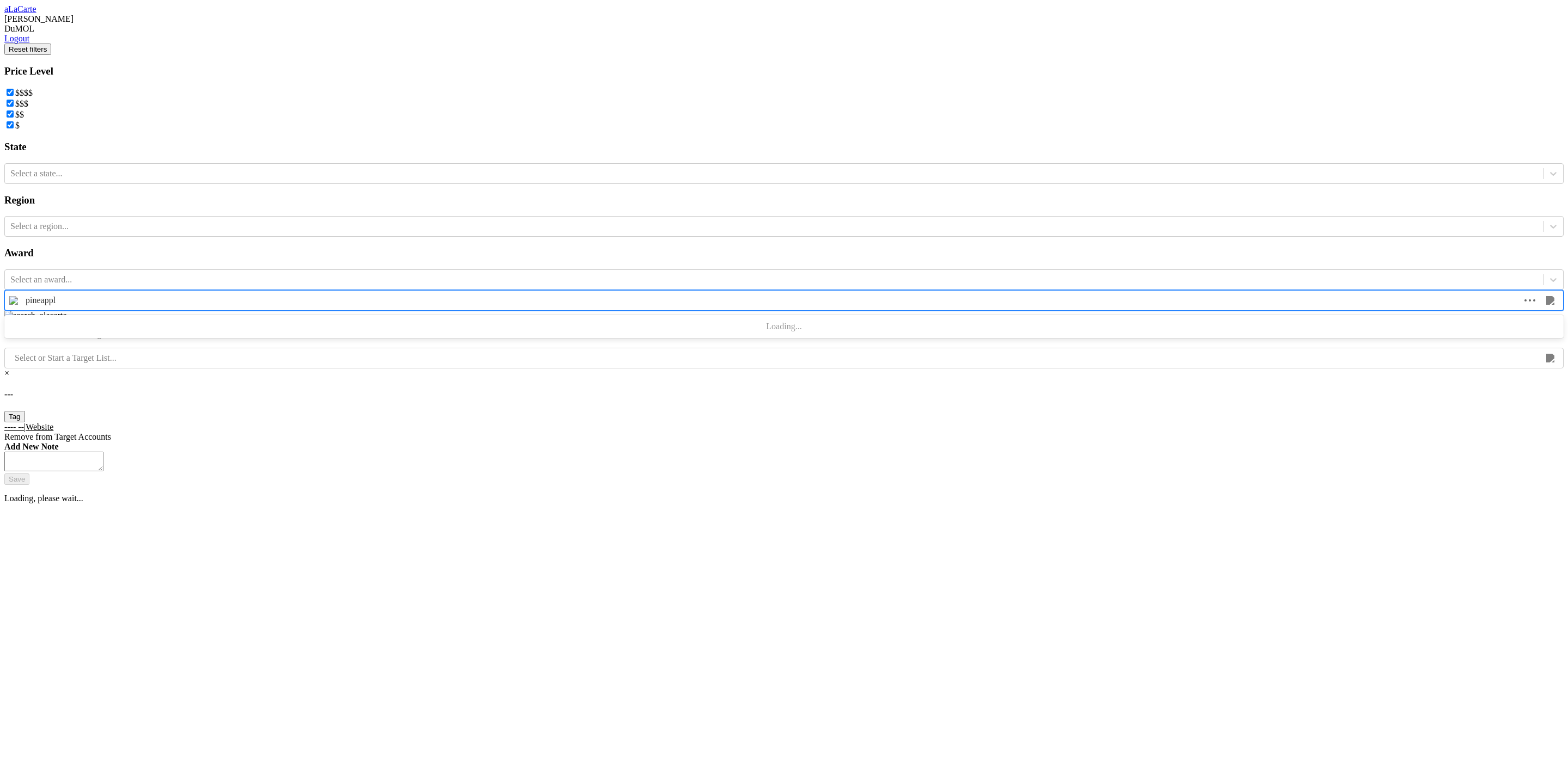
type input "pineapple"
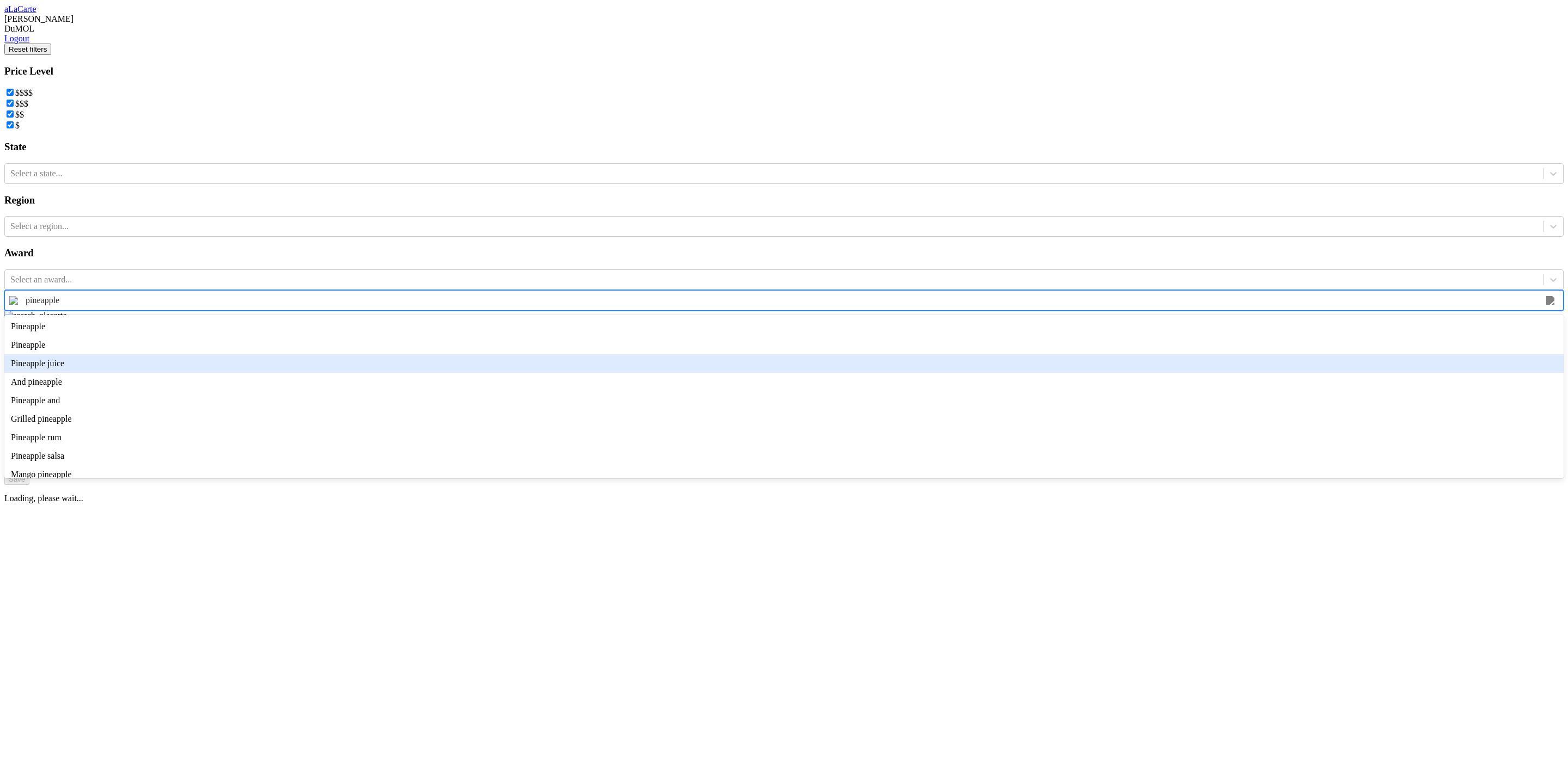
click at [279, 372] on div "Pineapple juice" at bounding box center [784, 363] width 1559 height 19
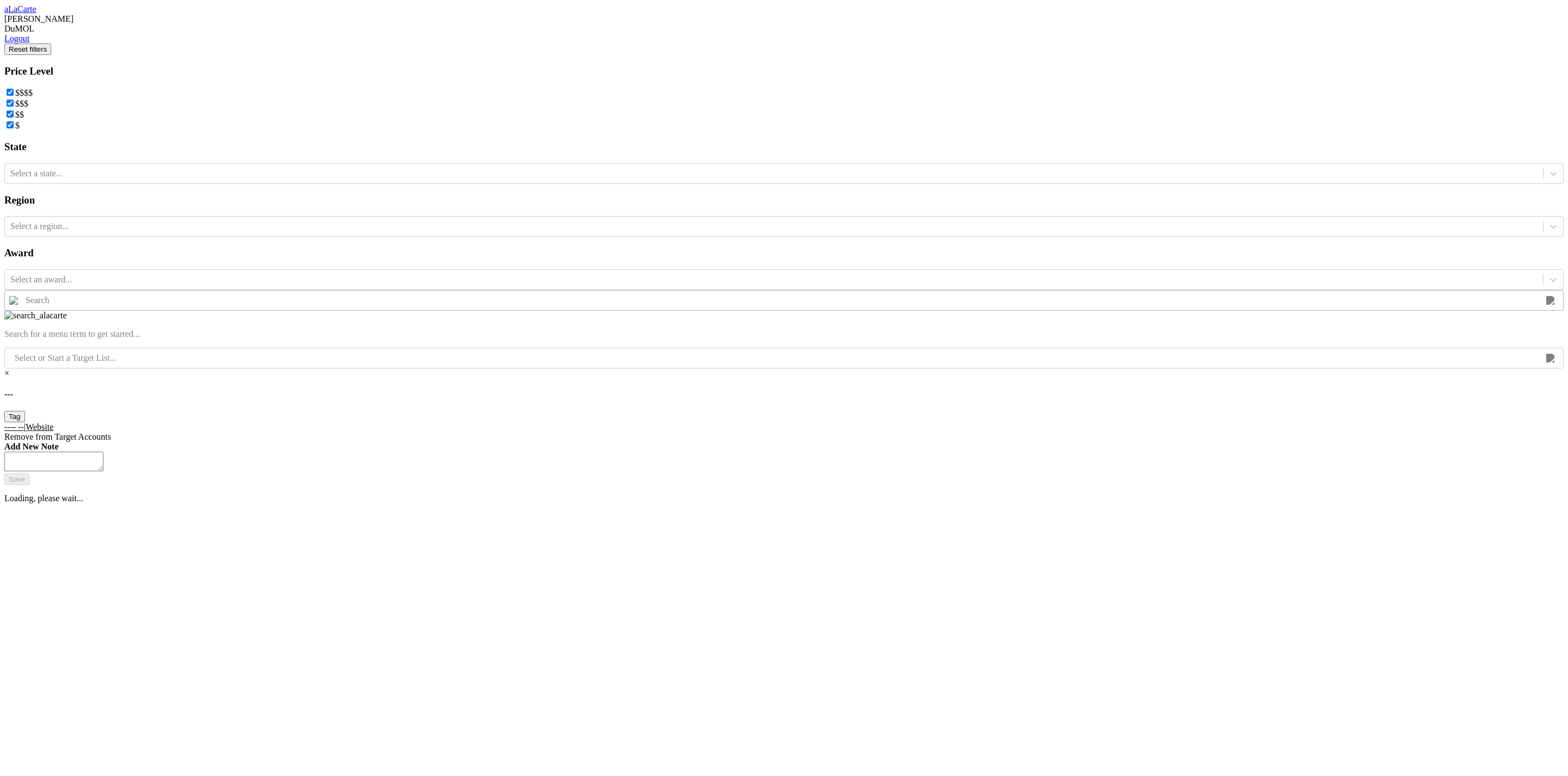
click at [778, 306] on div at bounding box center [781, 300] width 1511 height 12
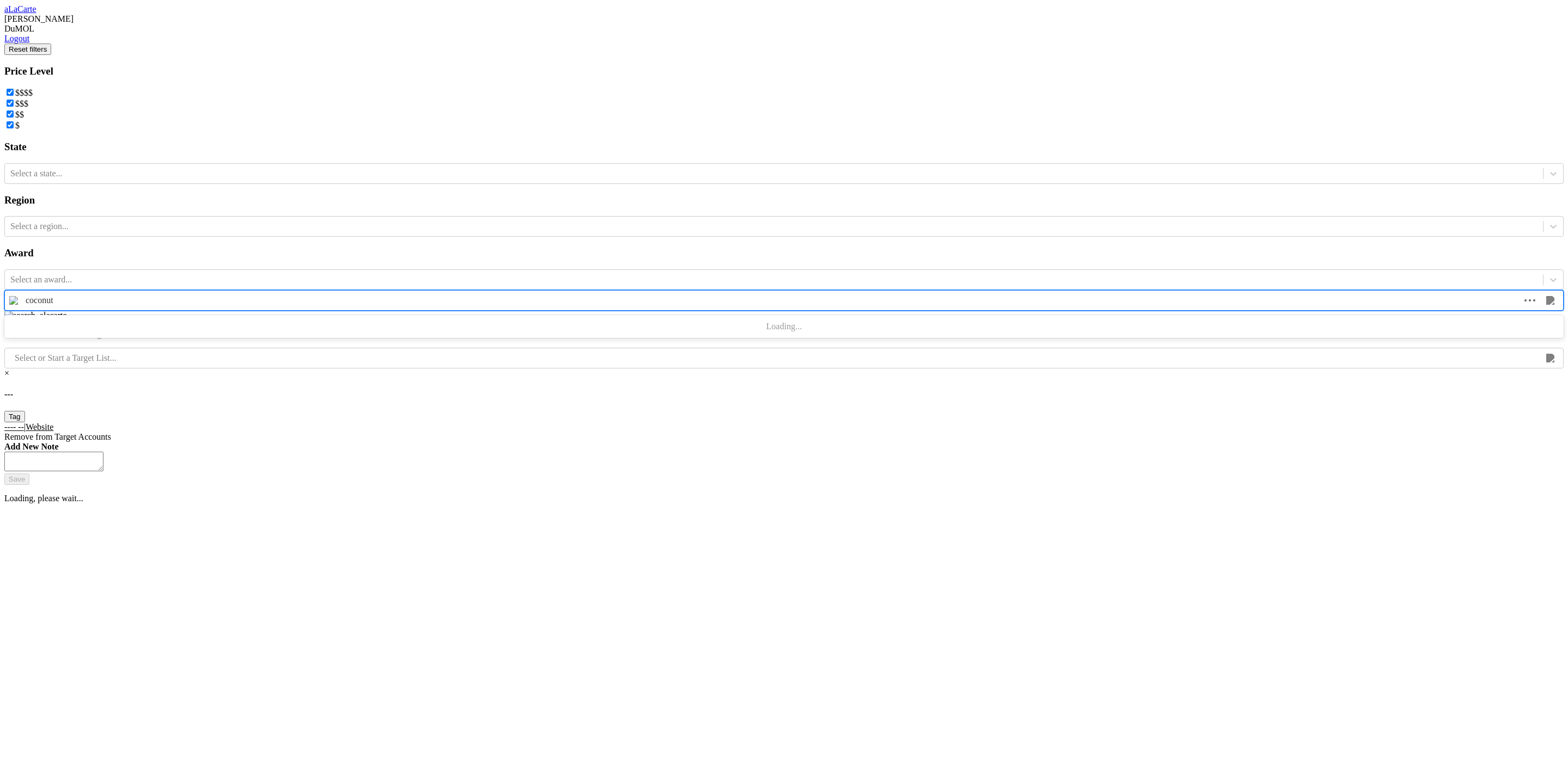
type input "coconut"
click at [722, 306] on div at bounding box center [781, 300] width 1511 height 12
type input "jalapeno"
